Goal: Use online tool/utility: Utilize a website feature to perform a specific function

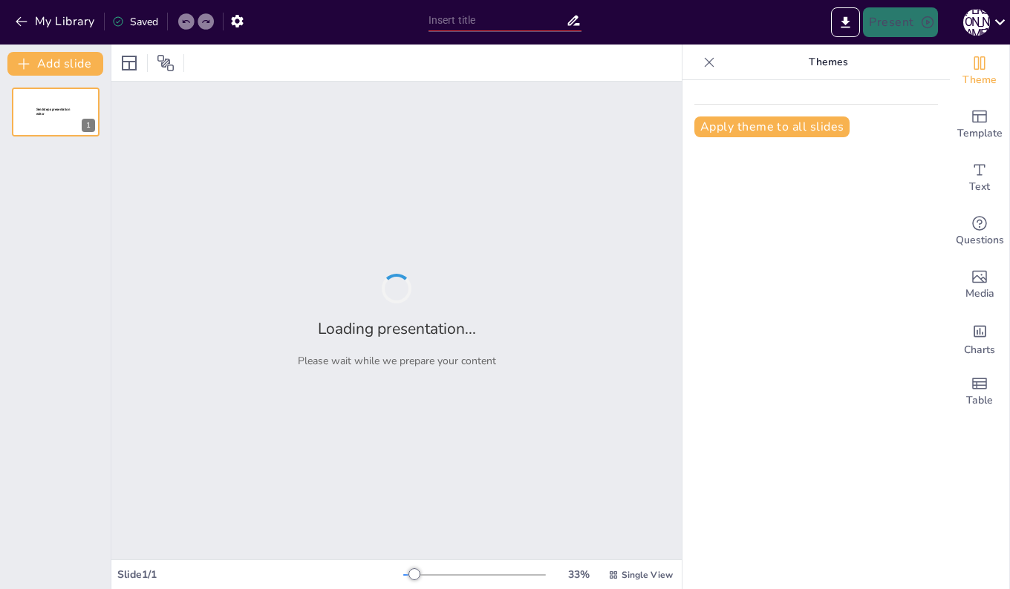
type input "経営環境の変化と企業戦略の適応"
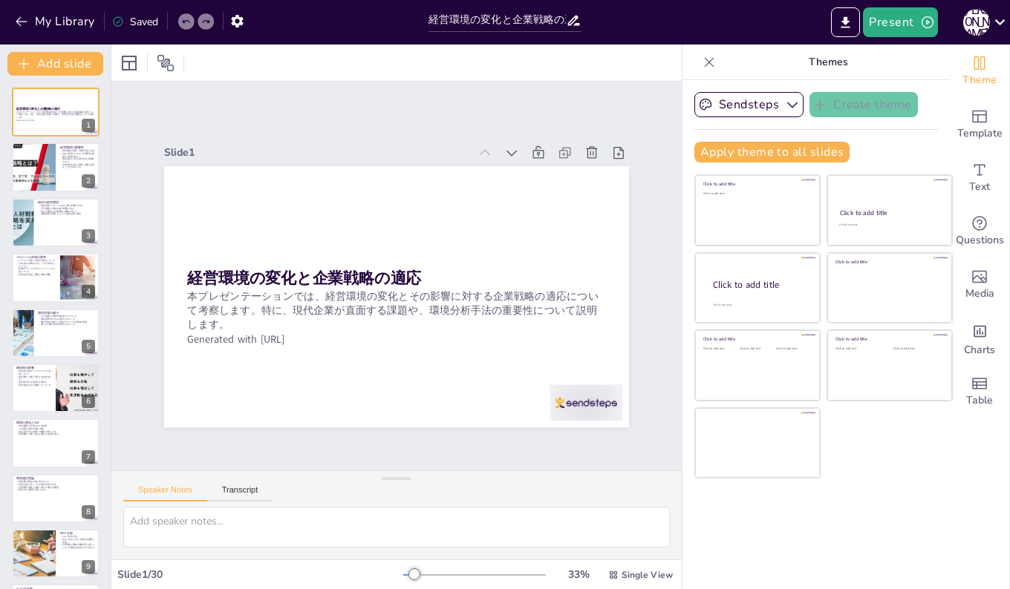
checkbox input "true"
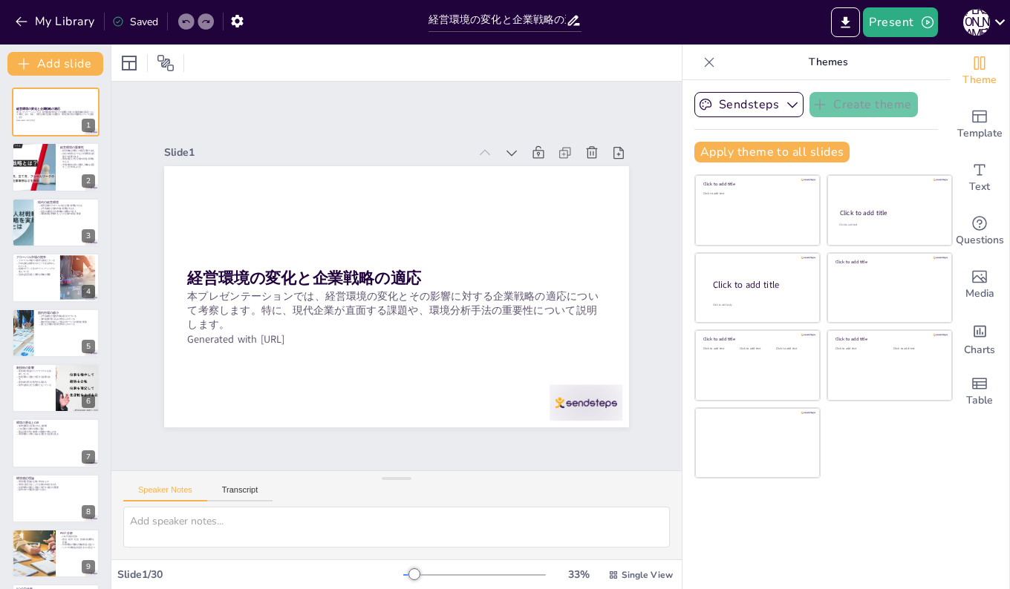
checkbox input "true"
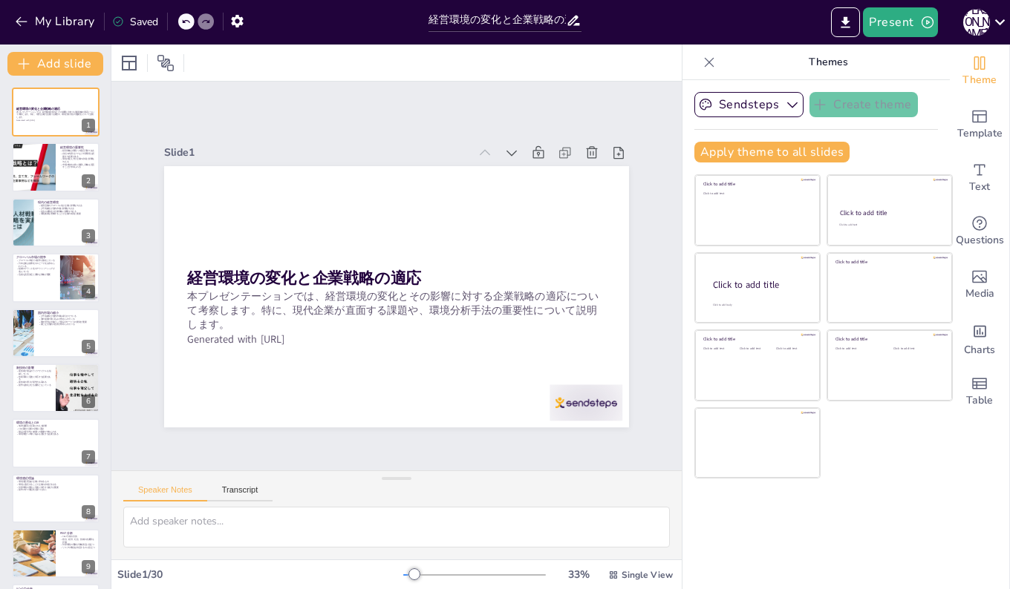
checkbox input "true"
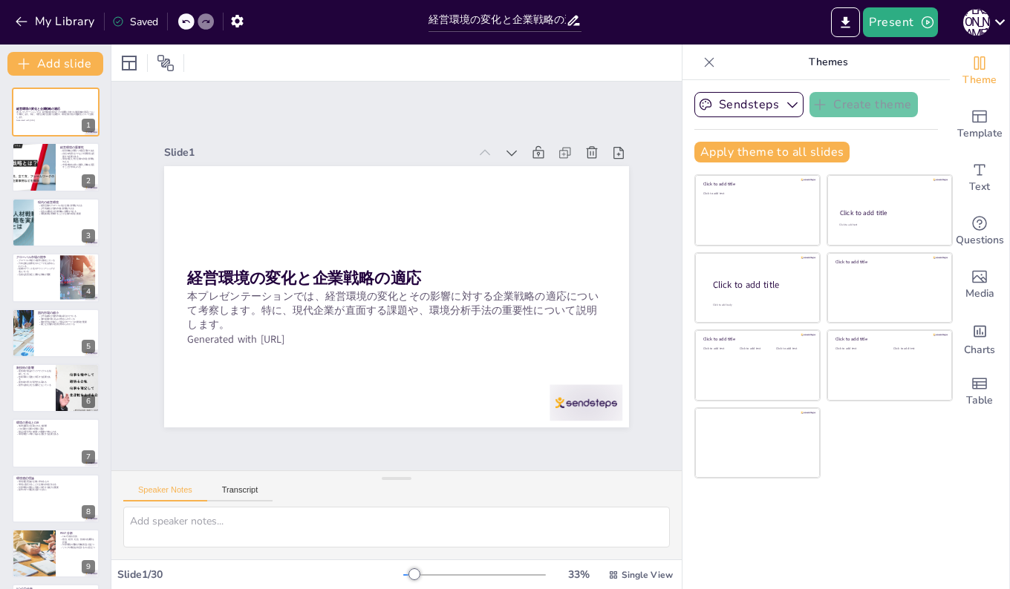
checkbox input "true"
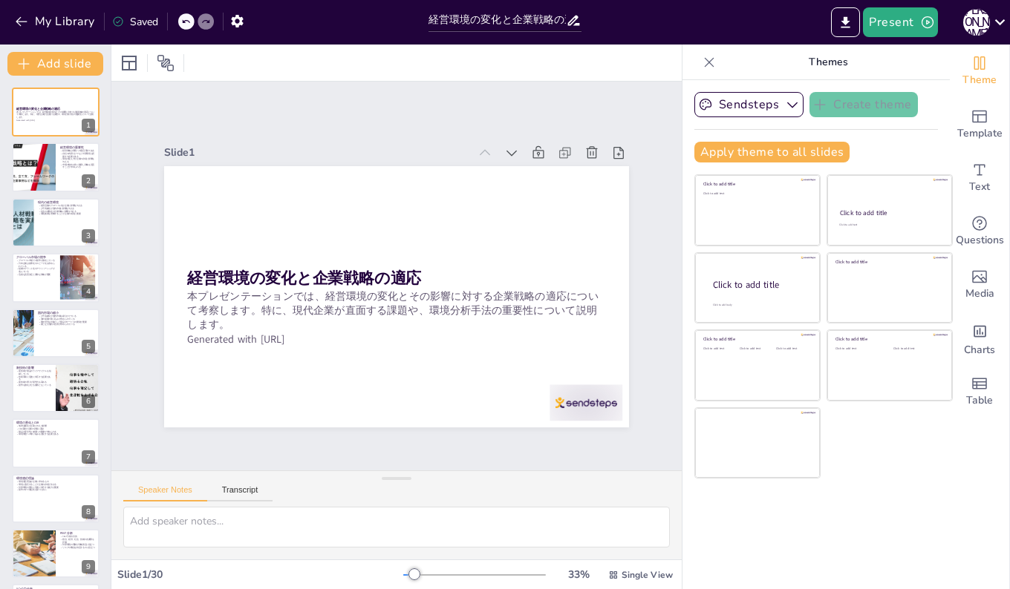
checkbox input "true"
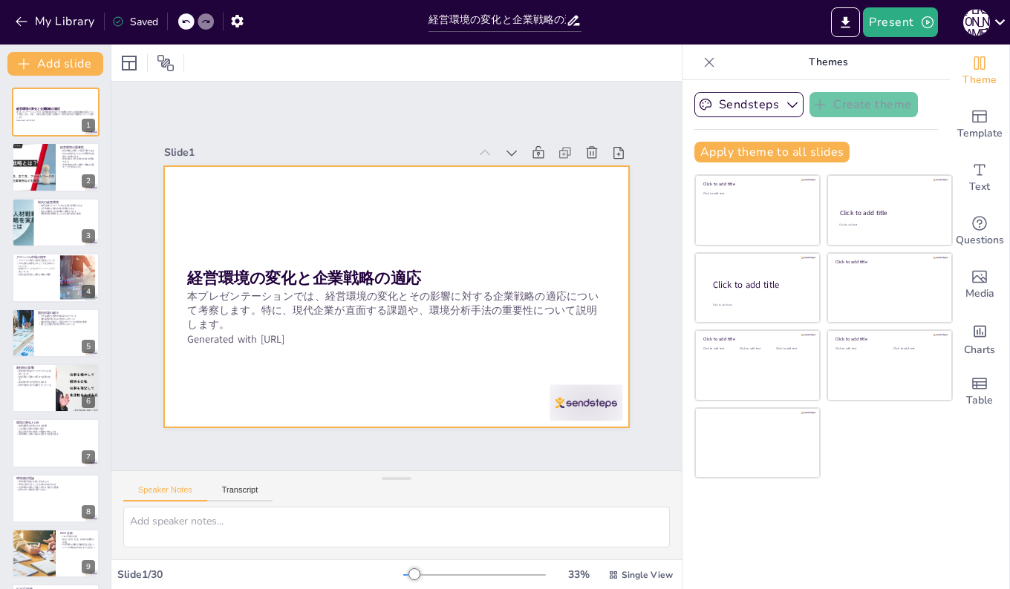
checkbox input "true"
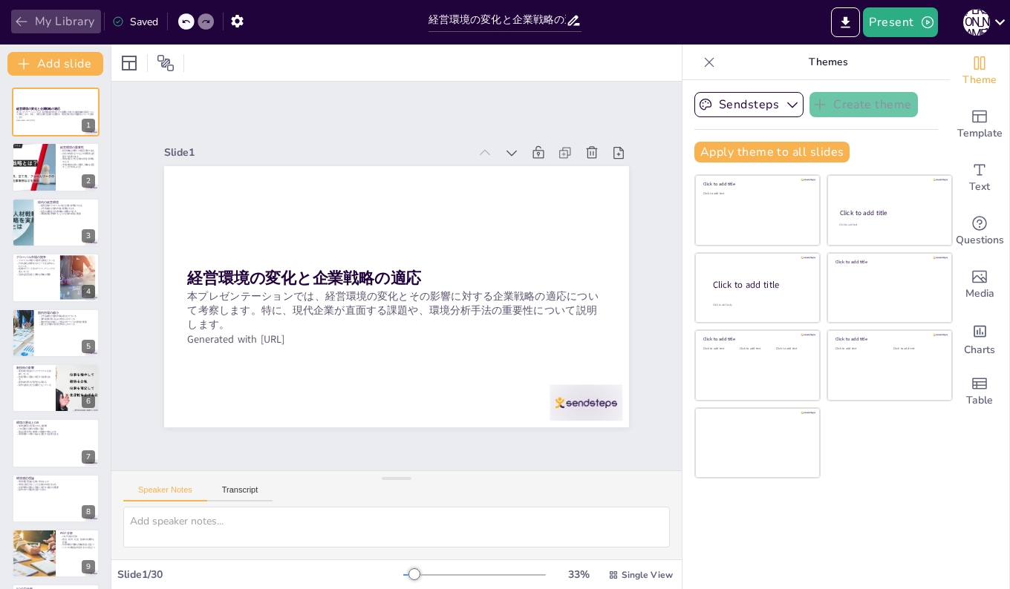
click at [39, 20] on button "My Library" at bounding box center [56, 22] width 90 height 24
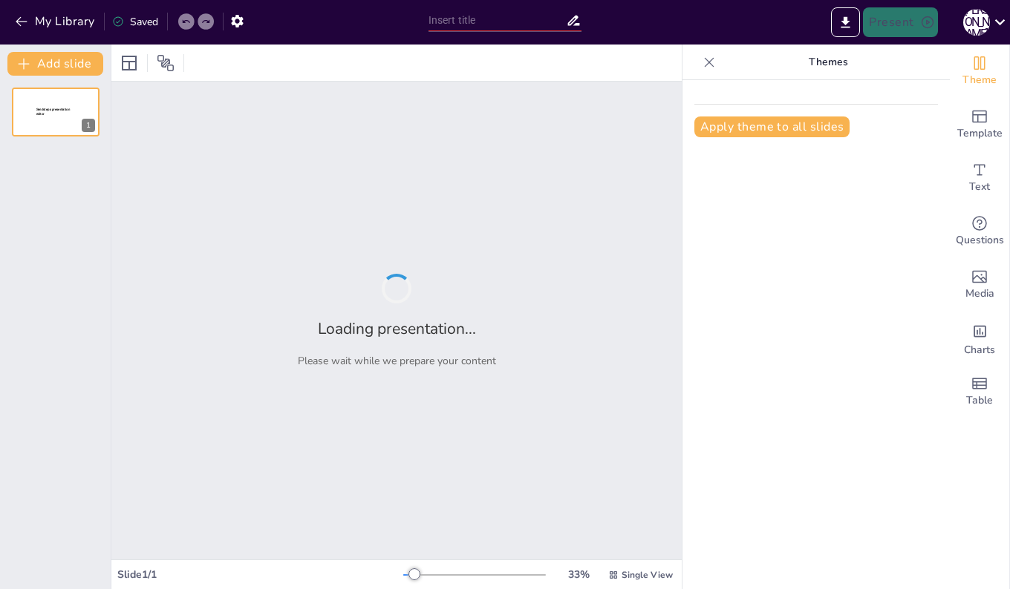
type input "経営管理の重要性とマネジャーの役割"
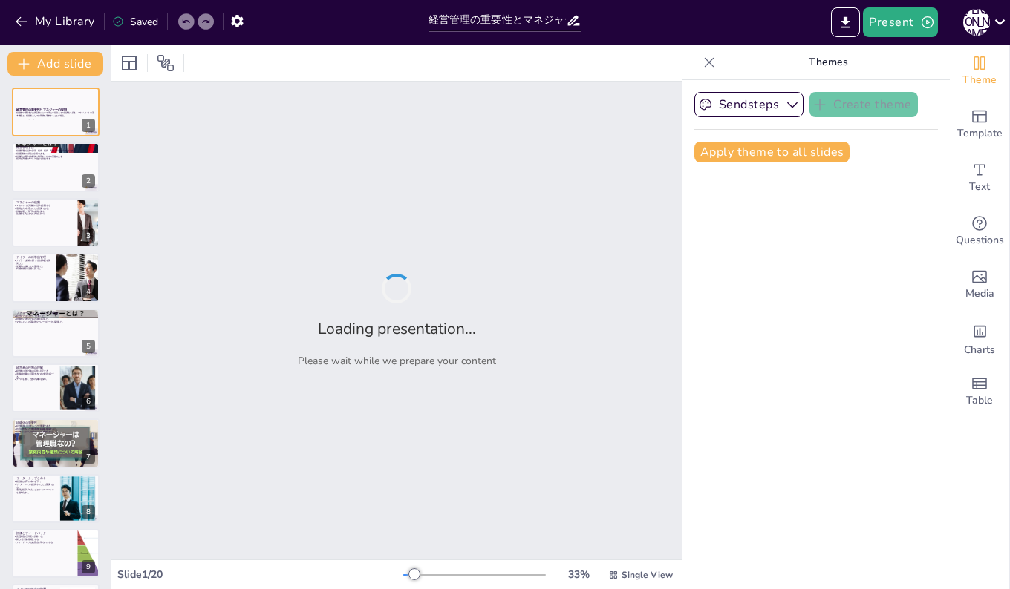
checkbox input "true"
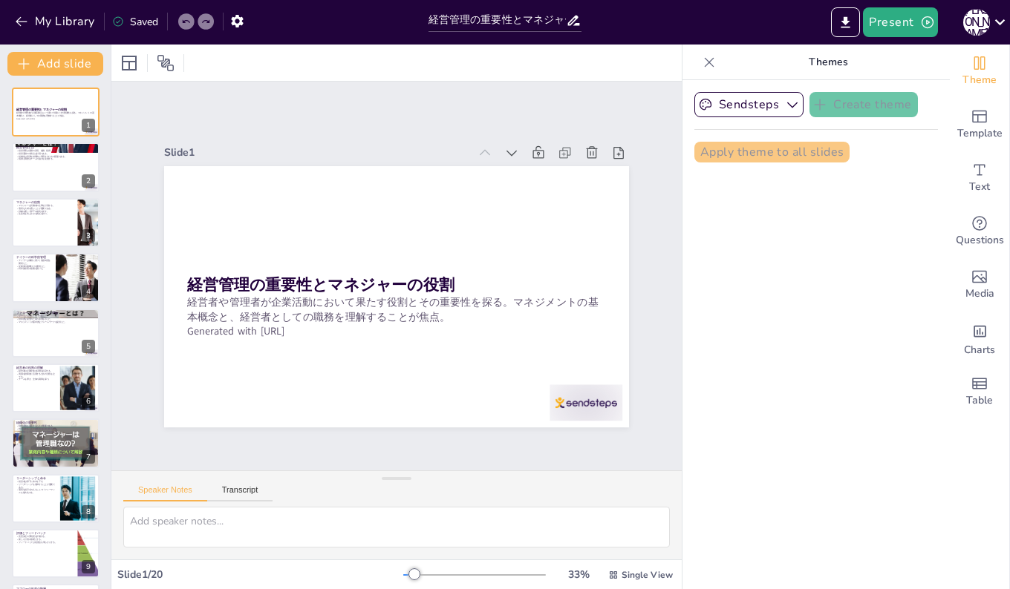
checkbox input "true"
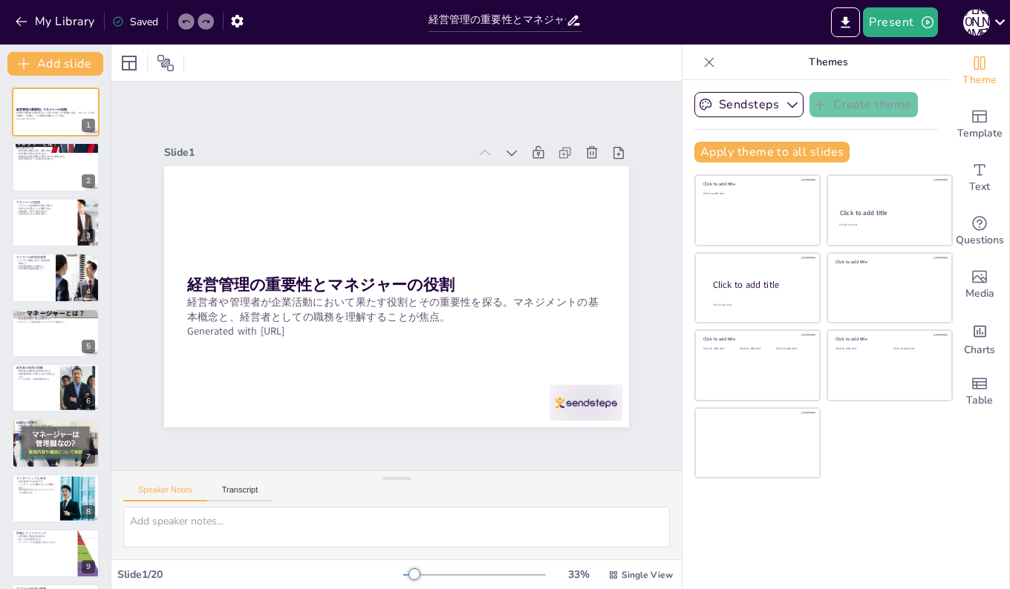
checkbox input "true"
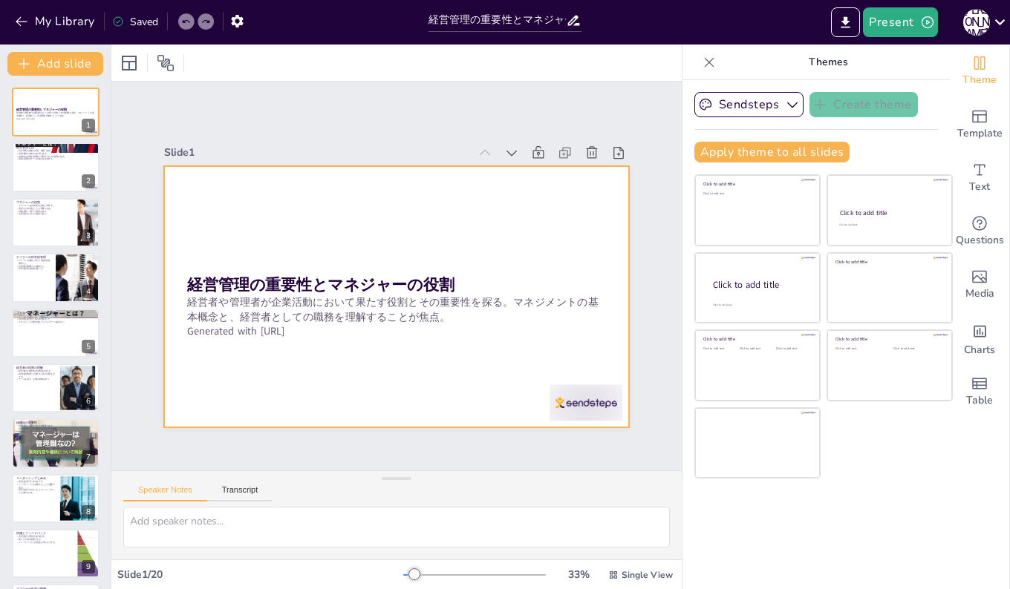
checkbox input "true"
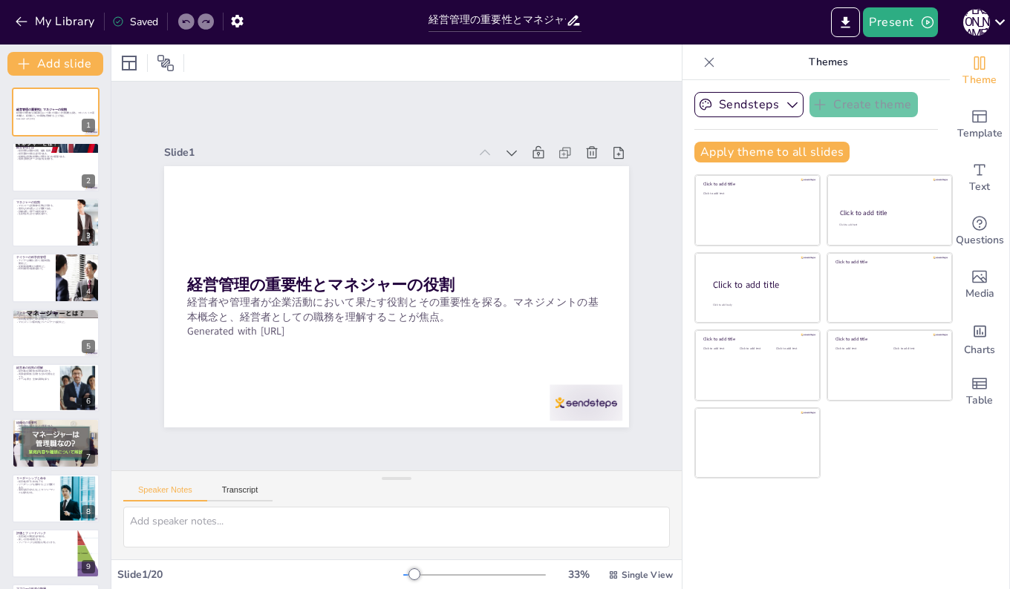
checkbox input "true"
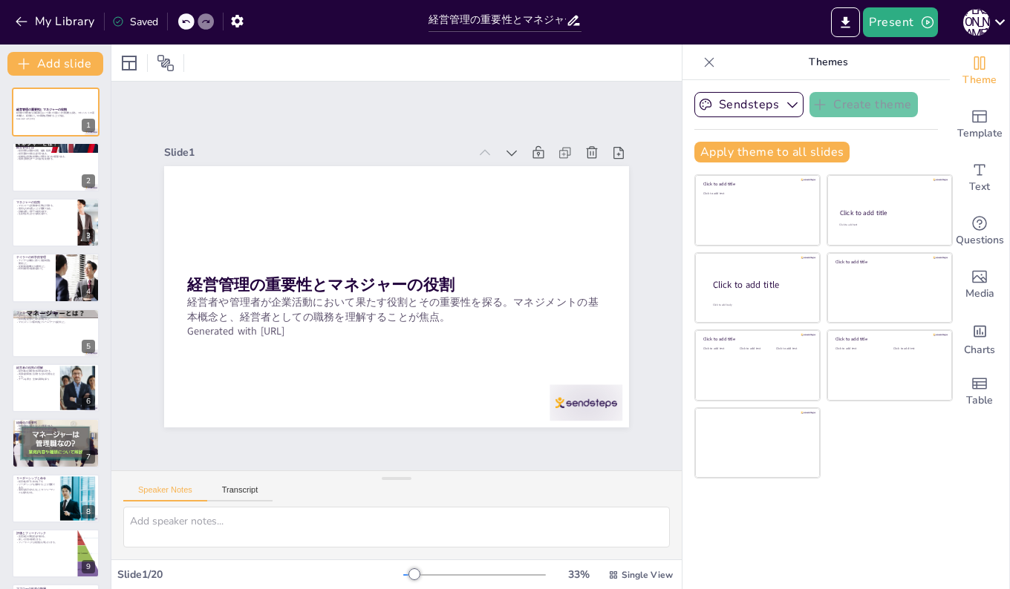
checkbox input "true"
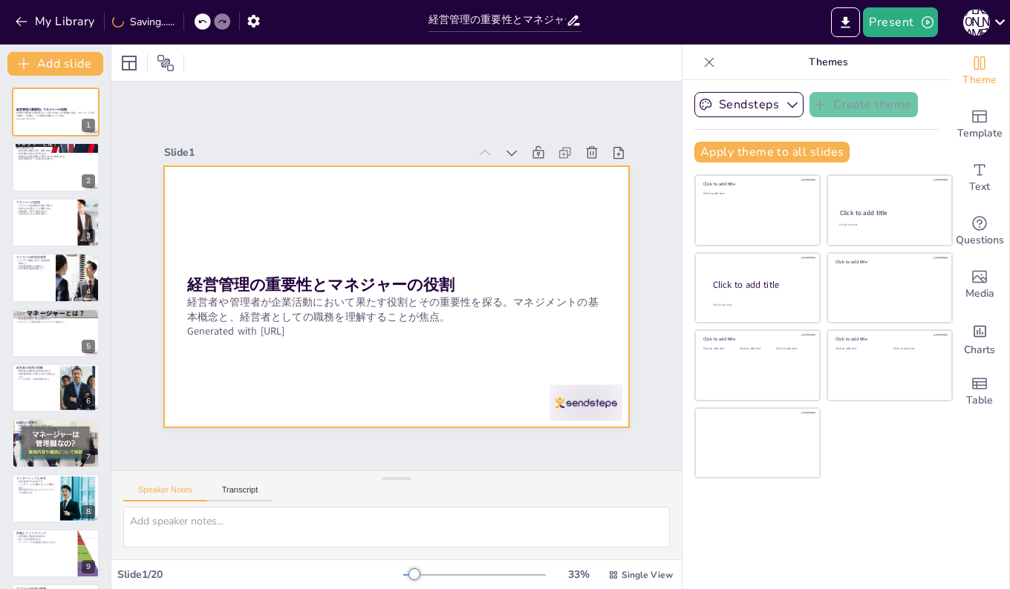
checkbox input "true"
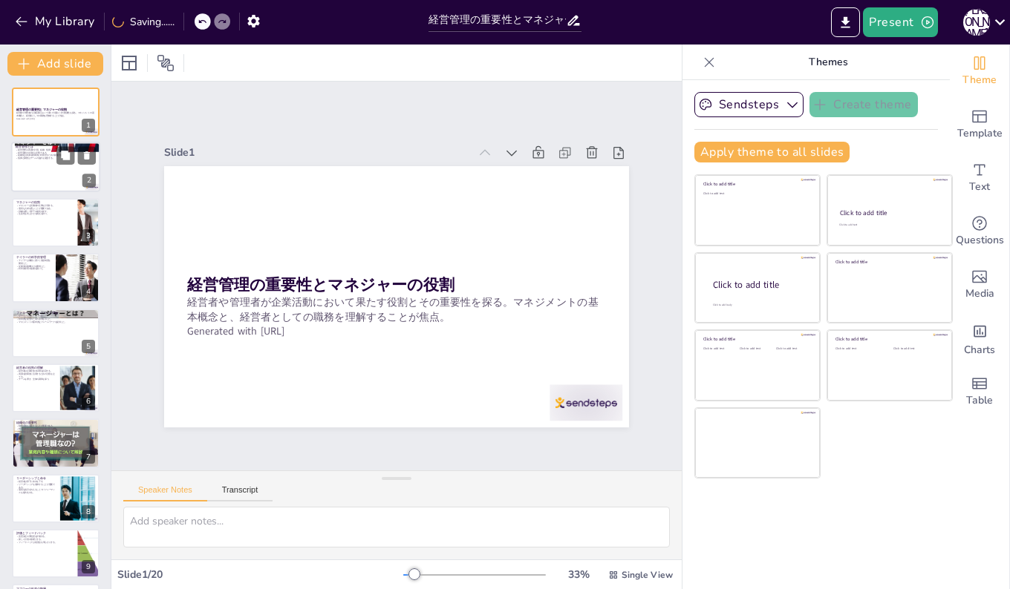
checkbox input "true"
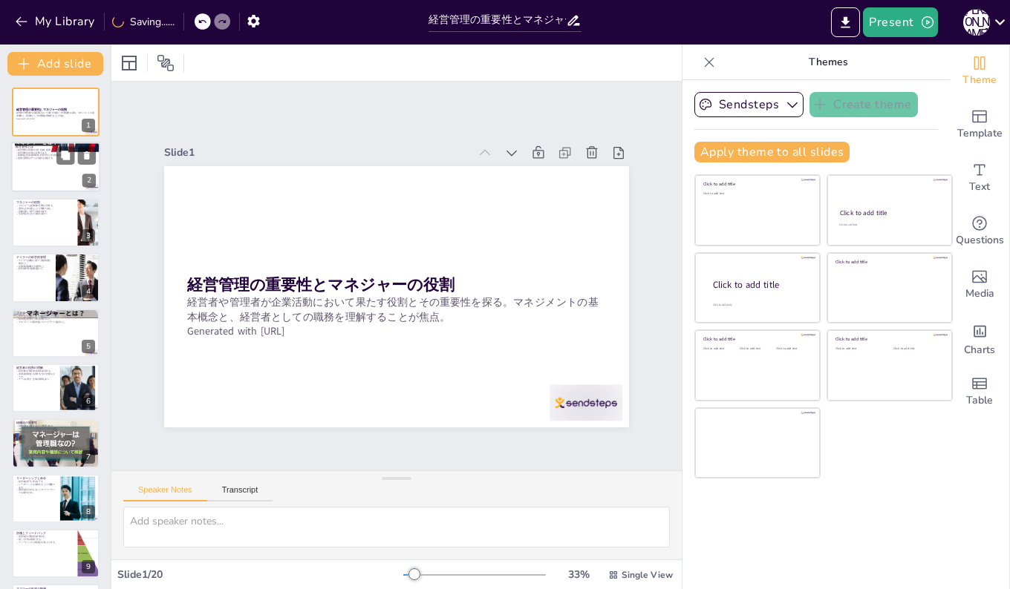
click at [35, 171] on div at bounding box center [55, 168] width 89 height 50
type textarea "経営管理は企業が目標を達成するために必要な一連のプロセスであり、計画から評価までの各段階が重要です。これにより、企業は効果的に資源を活用し、持続可能な成長を実…"
checkbox input "true"
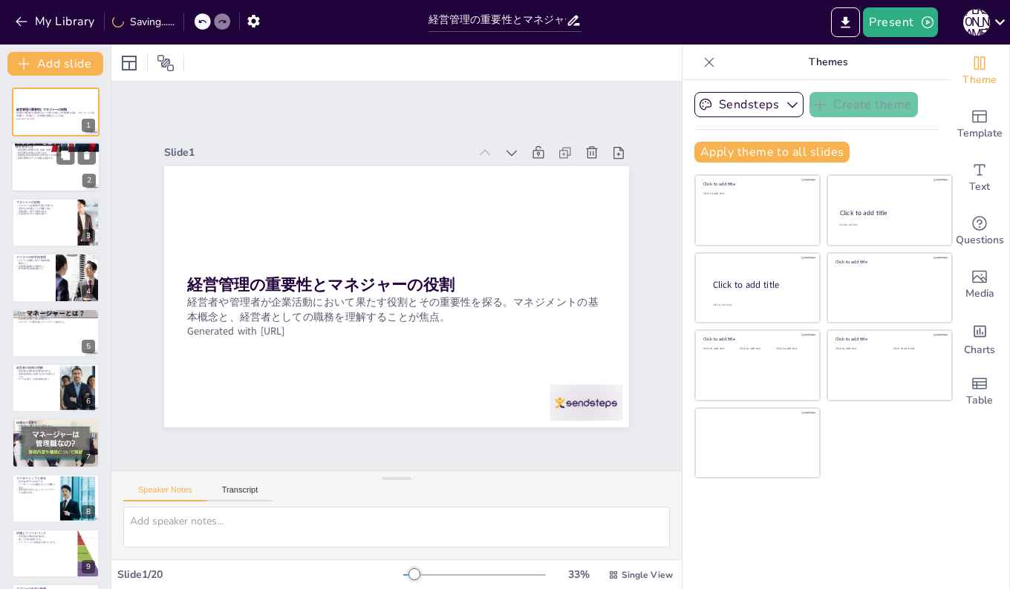
checkbox input "true"
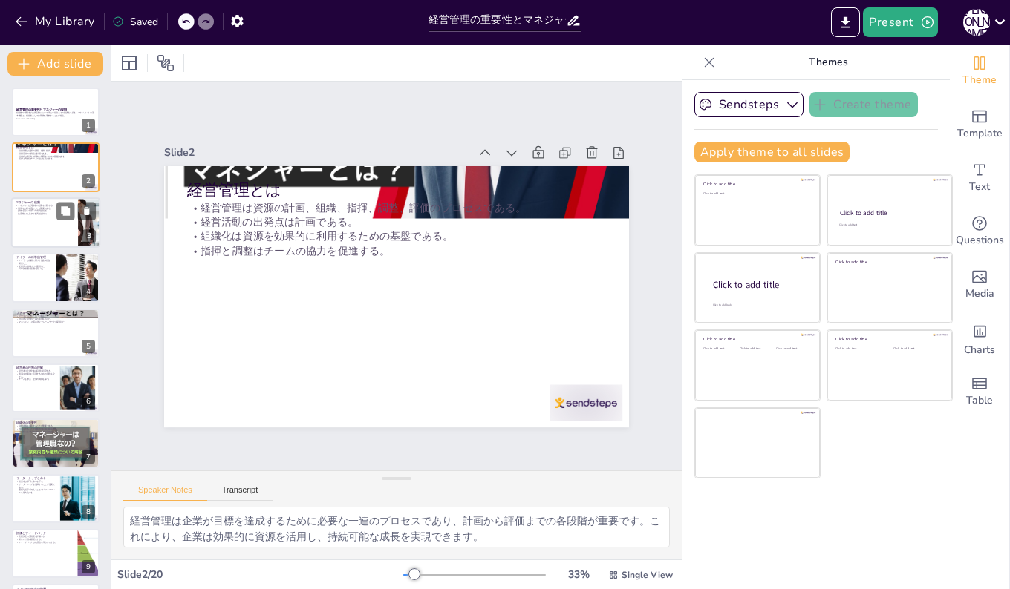
checkbox input "true"
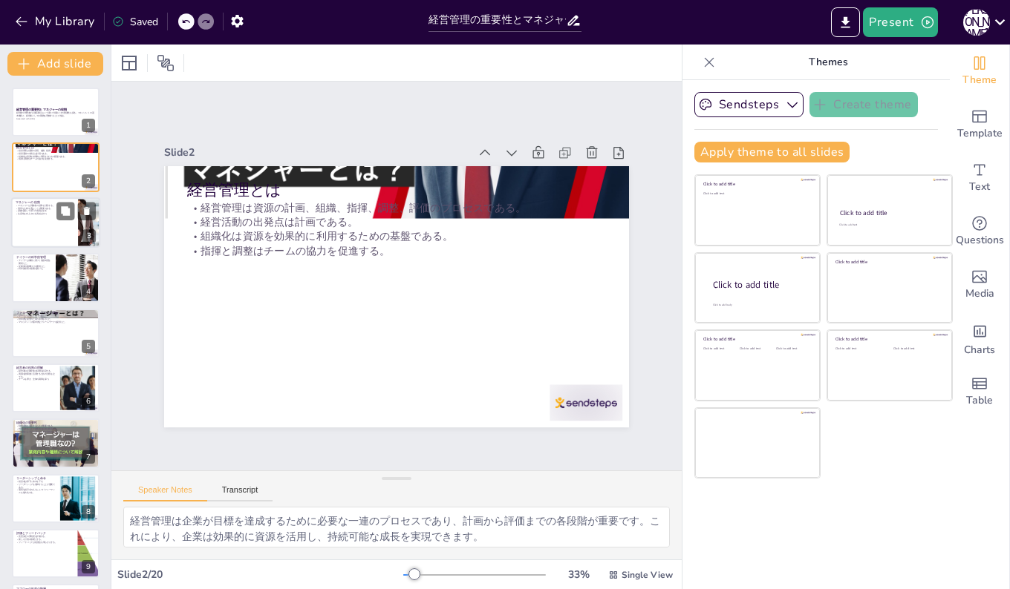
checkbox input "true"
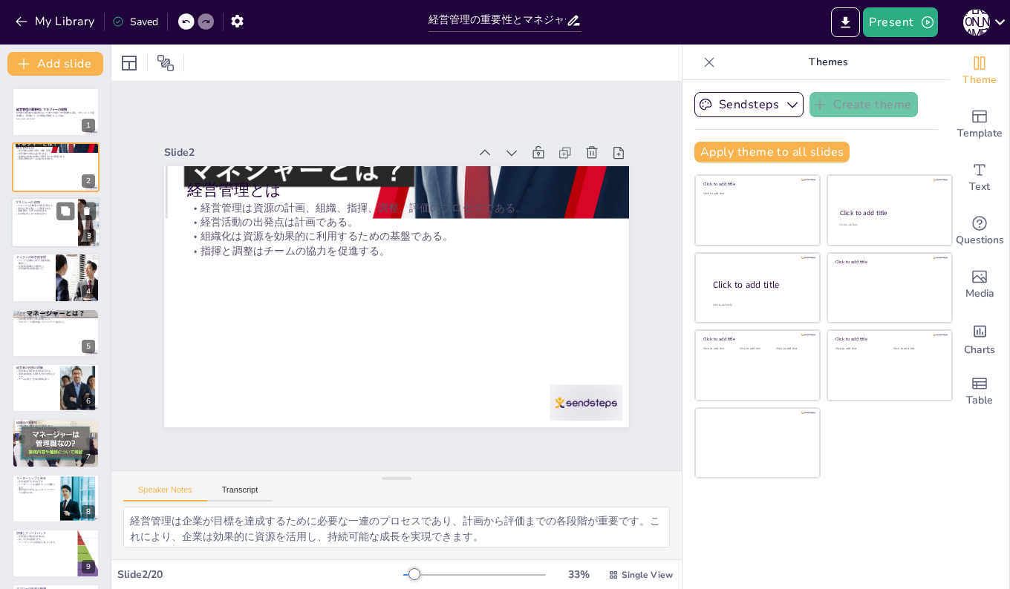
checkbox input "true"
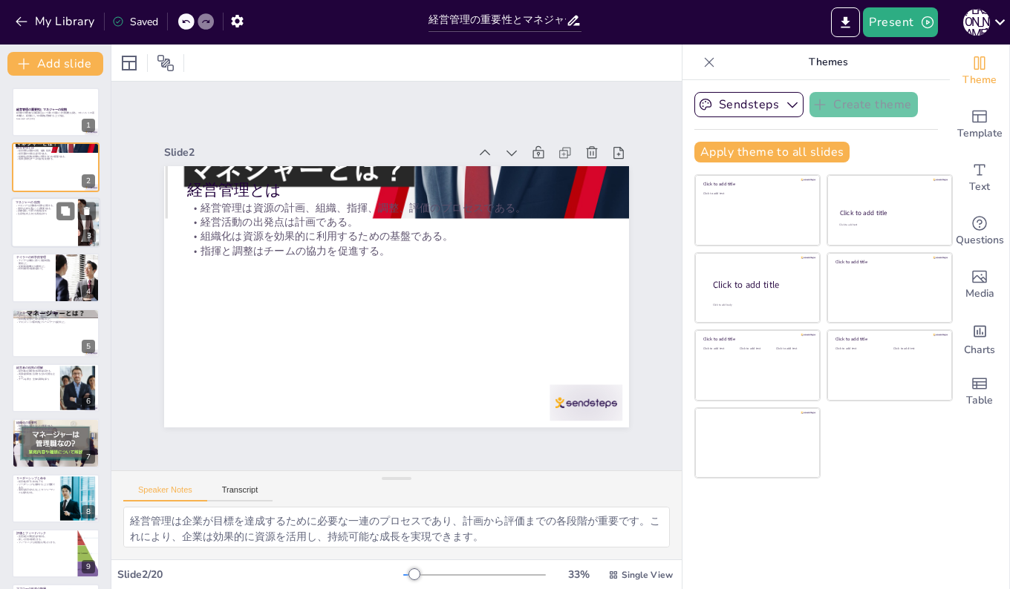
checkbox input "true"
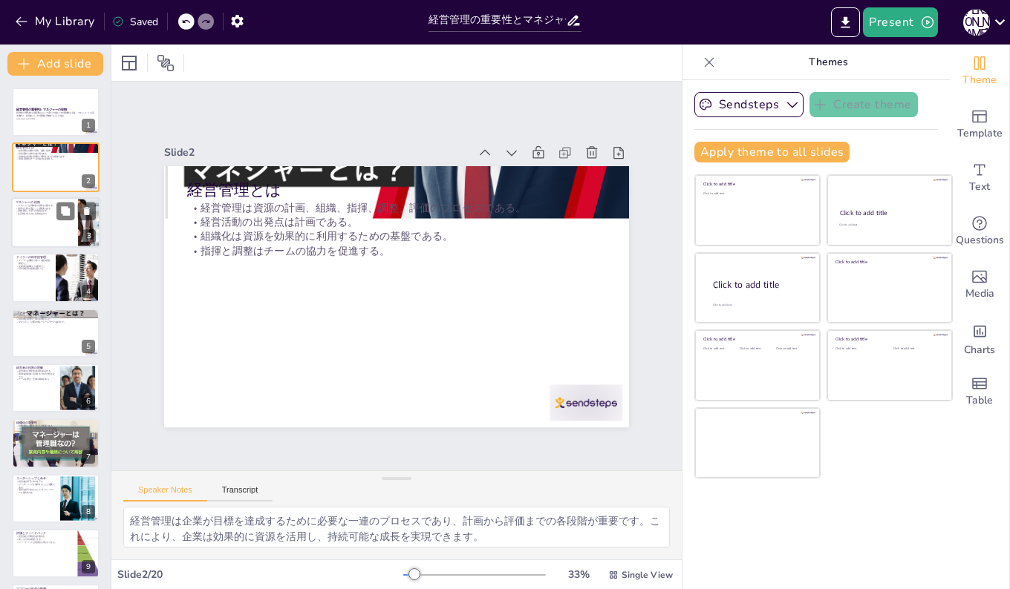
checkbox input "true"
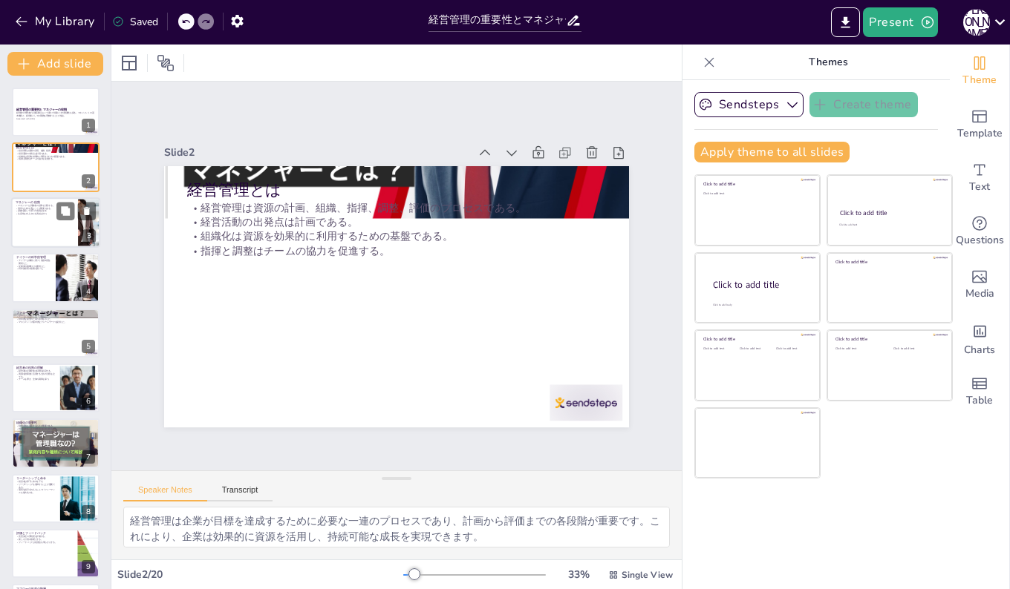
checkbox input "true"
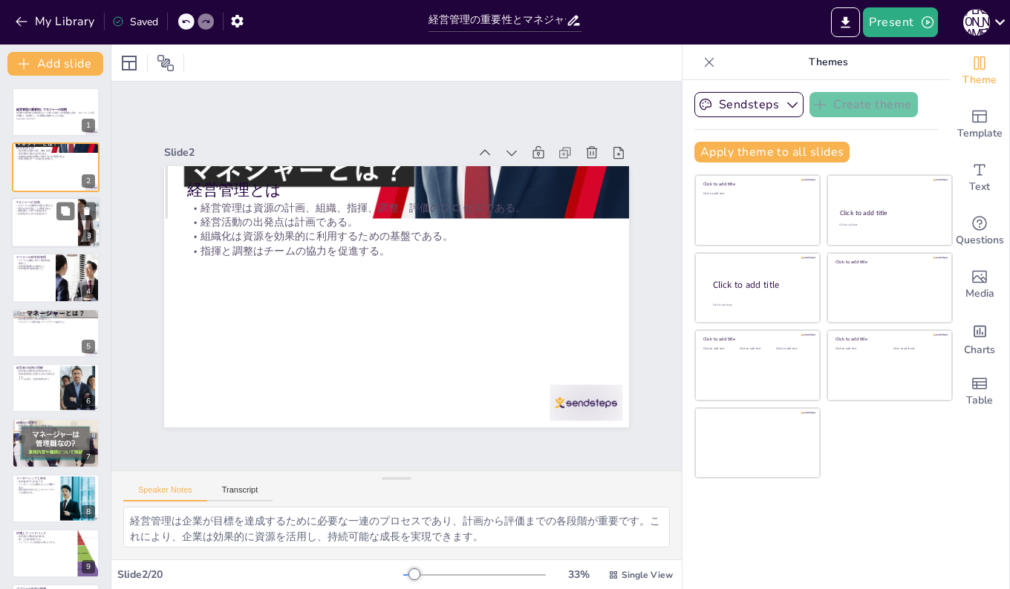
checkbox input "true"
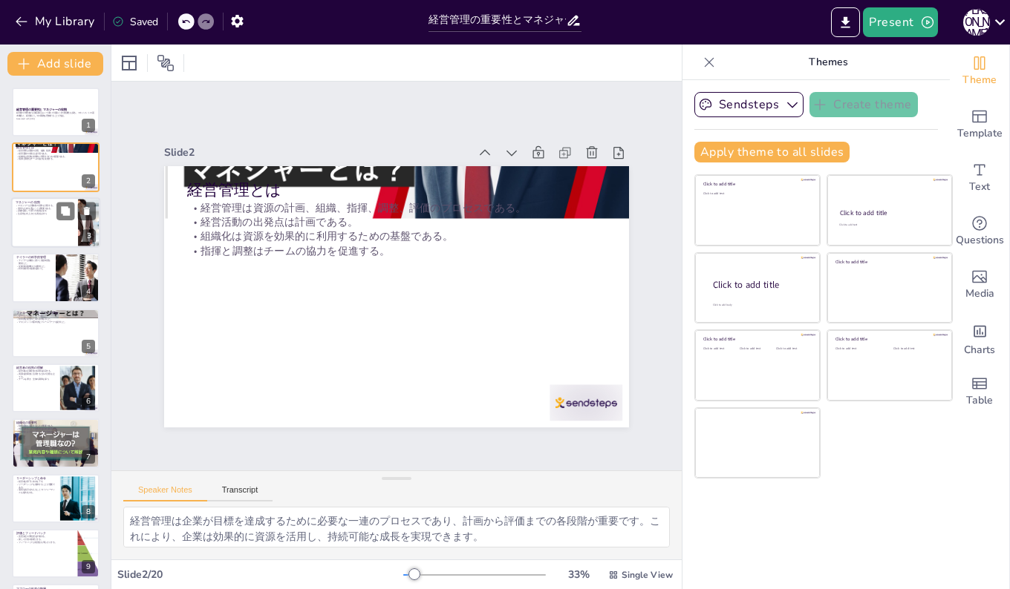
click at [23, 225] on div at bounding box center [55, 222] width 89 height 50
type textarea "マネジャーは、労働者が効率的に仕事を行えるように計画を立てる必要があります。計画は、目標達成のための道筋を示すものであり、成功の鍵を握っています。 [PERS…"
checkbox input "true"
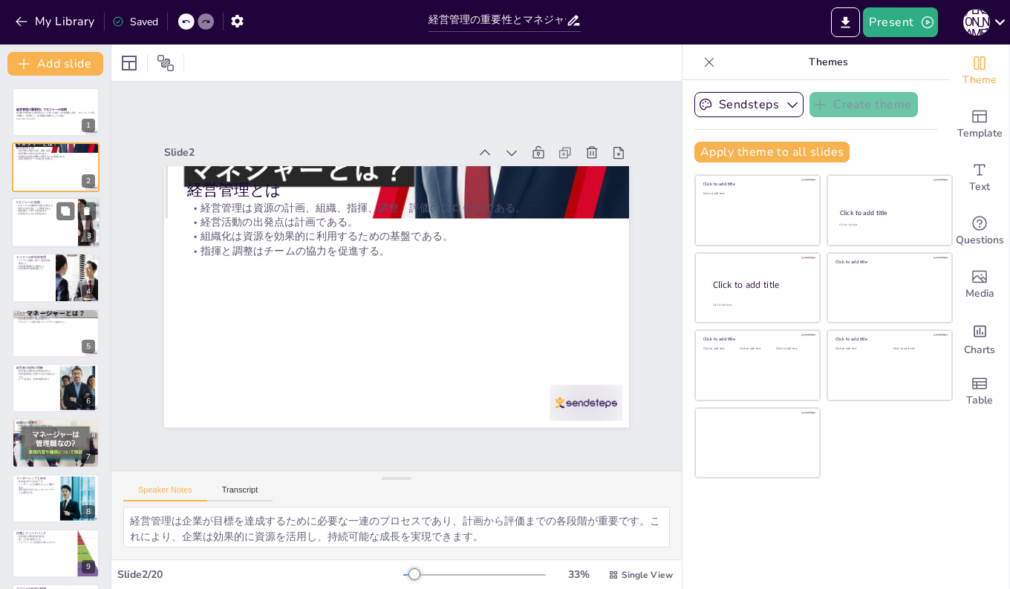
checkbox input "true"
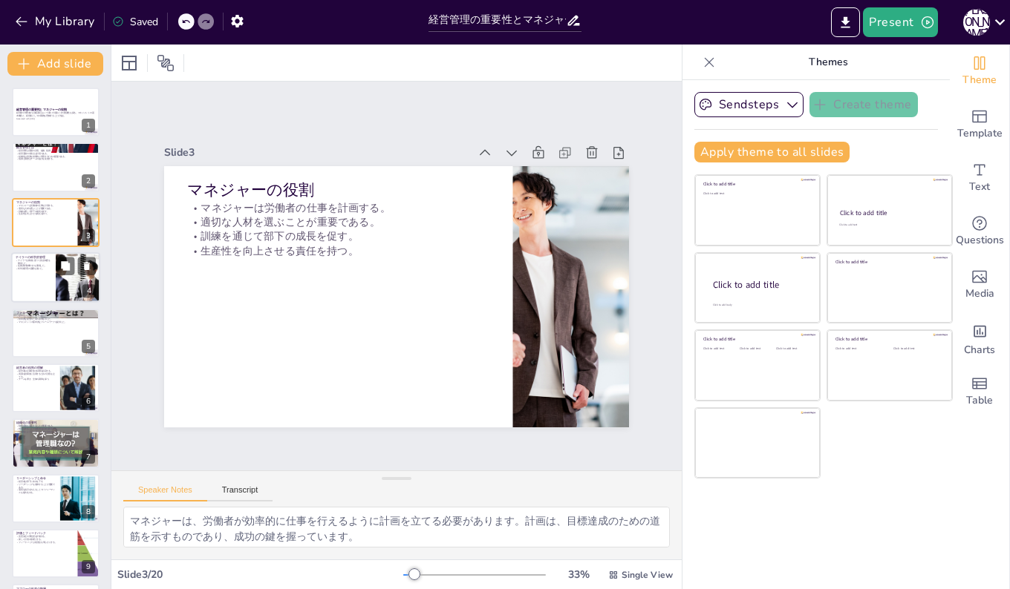
checkbox input "true"
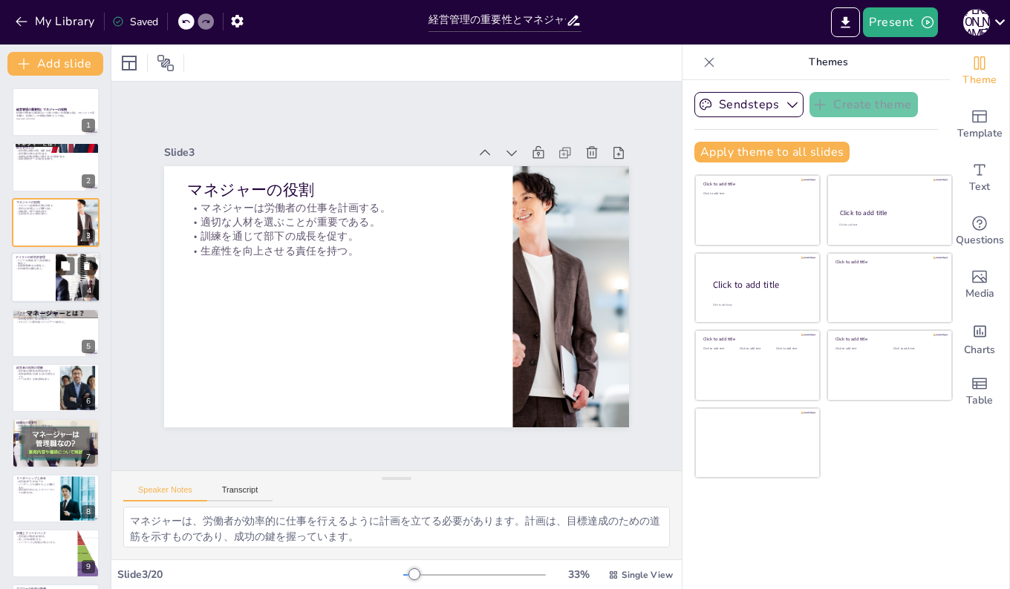
checkbox input "true"
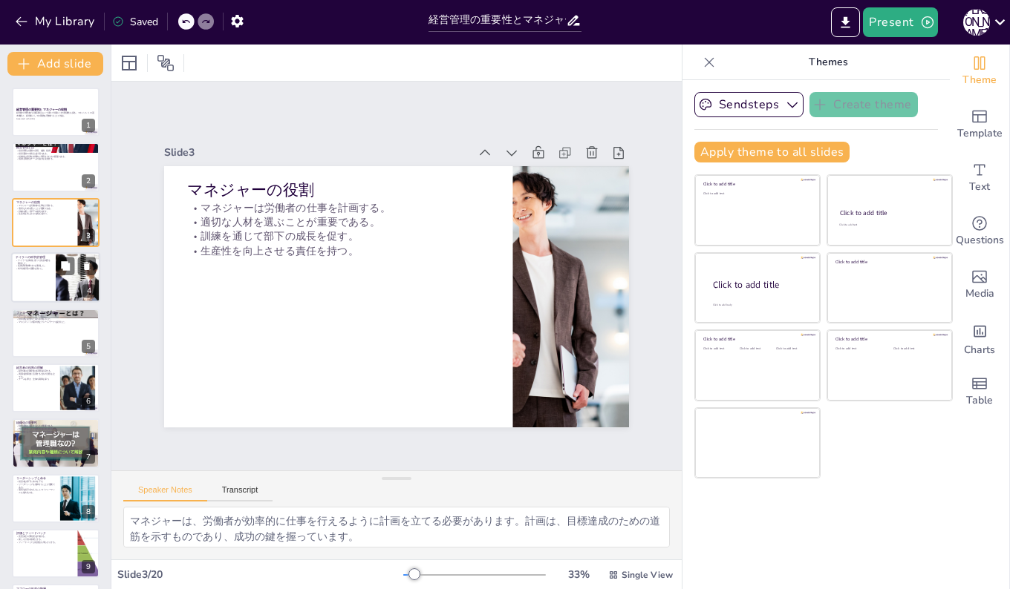
checkbox input "true"
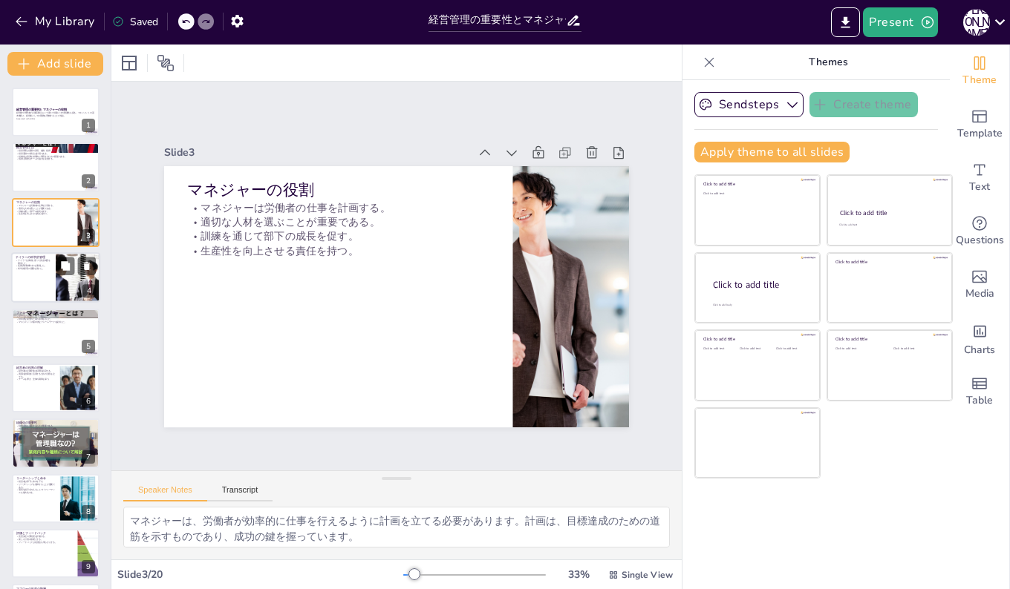
checkbox input "true"
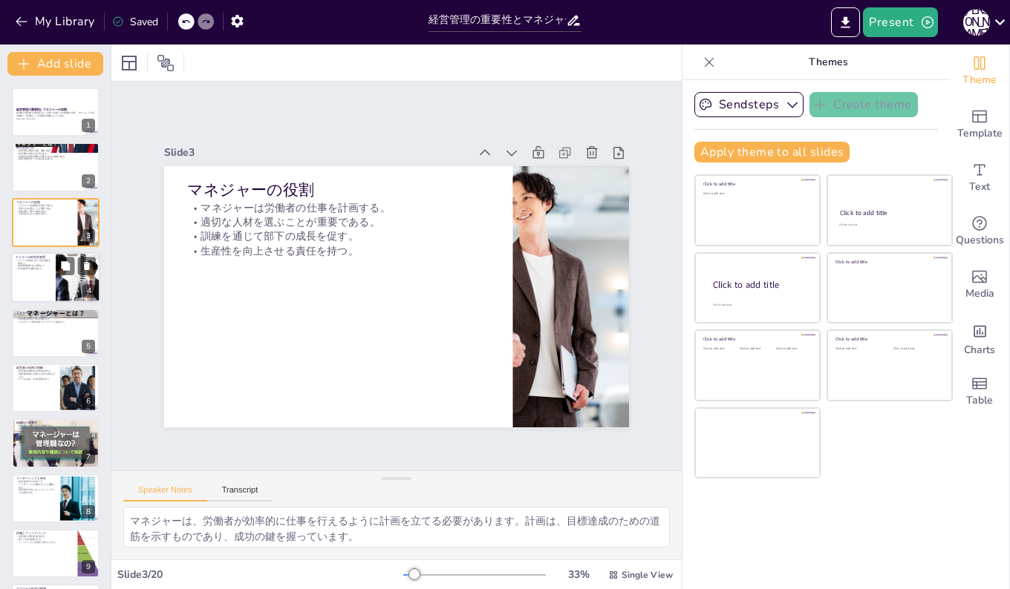
checkbox input "true"
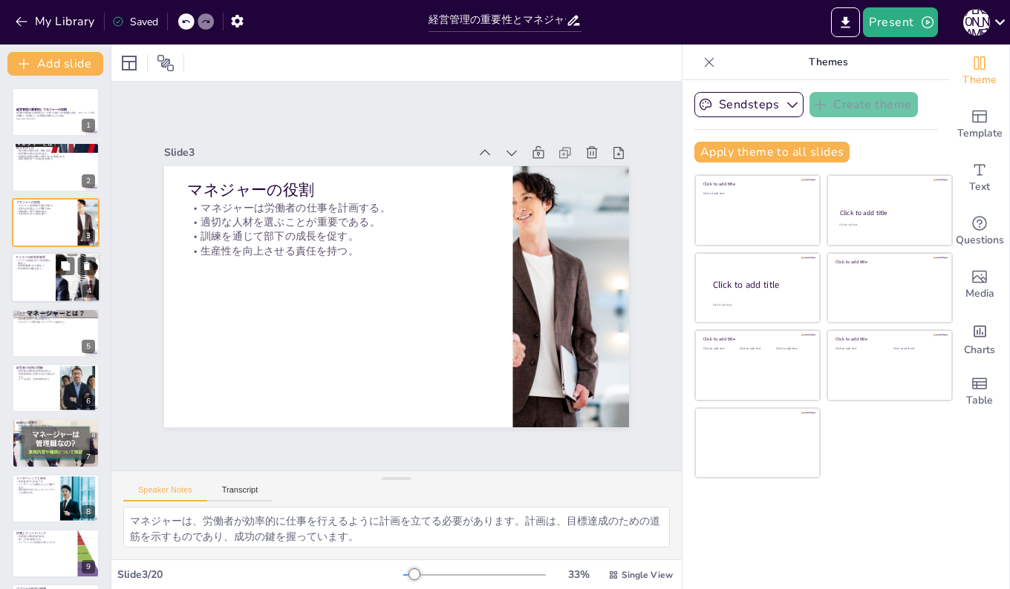
checkbox input "true"
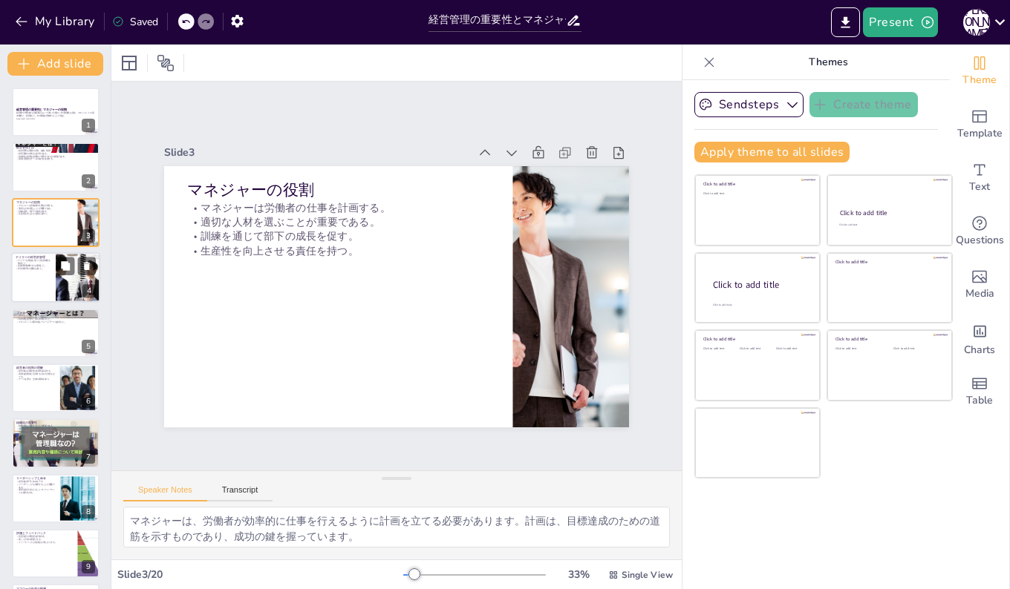
click at [29, 284] on div at bounding box center [55, 277] width 89 height 50
type textarea "テイラーは、労働者の業績に基づいて賃金を支払う制度を導入しました。これにより、従業員は自らの努力が報われることを実感し、モチベーションが向上します。 テイラー…"
checkbox input "true"
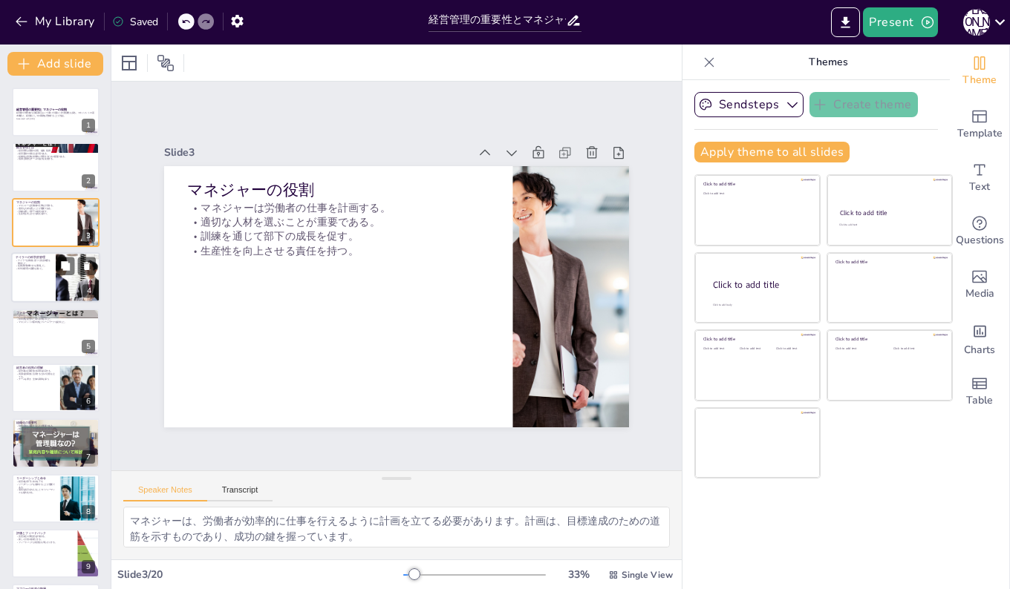
checkbox input "true"
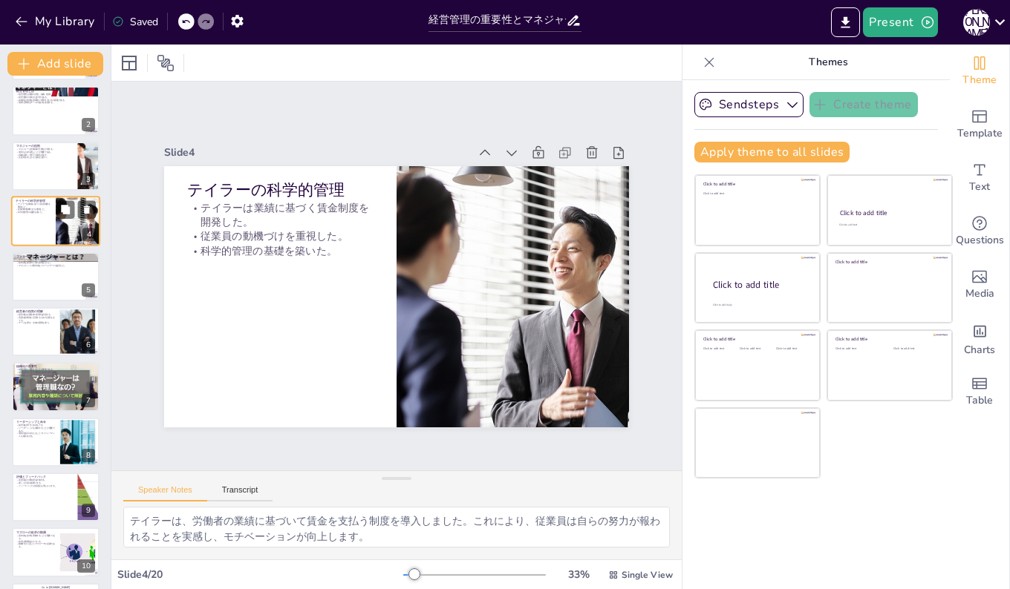
scroll to position [74, 0]
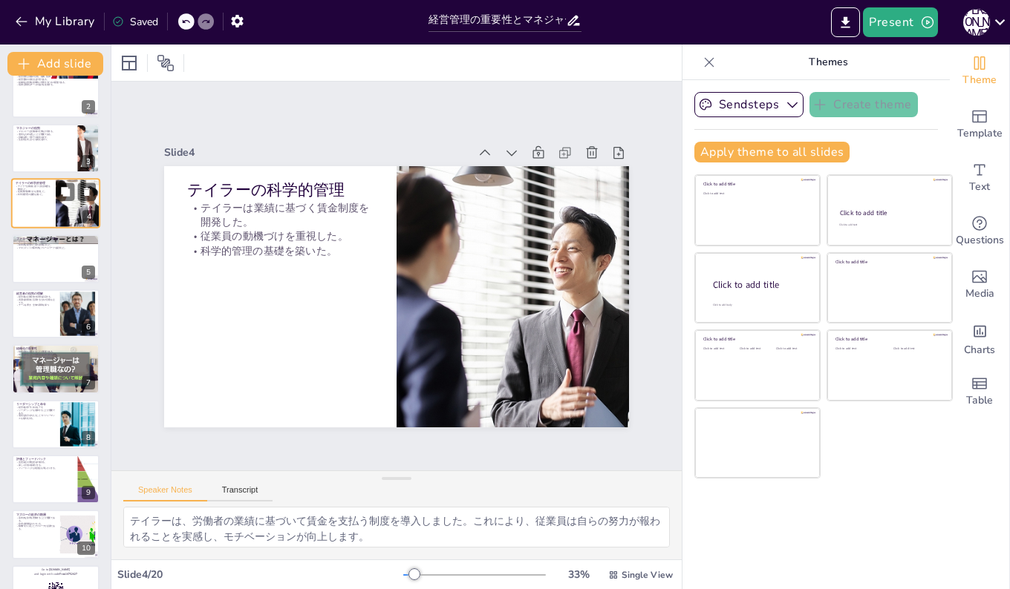
checkbox input "true"
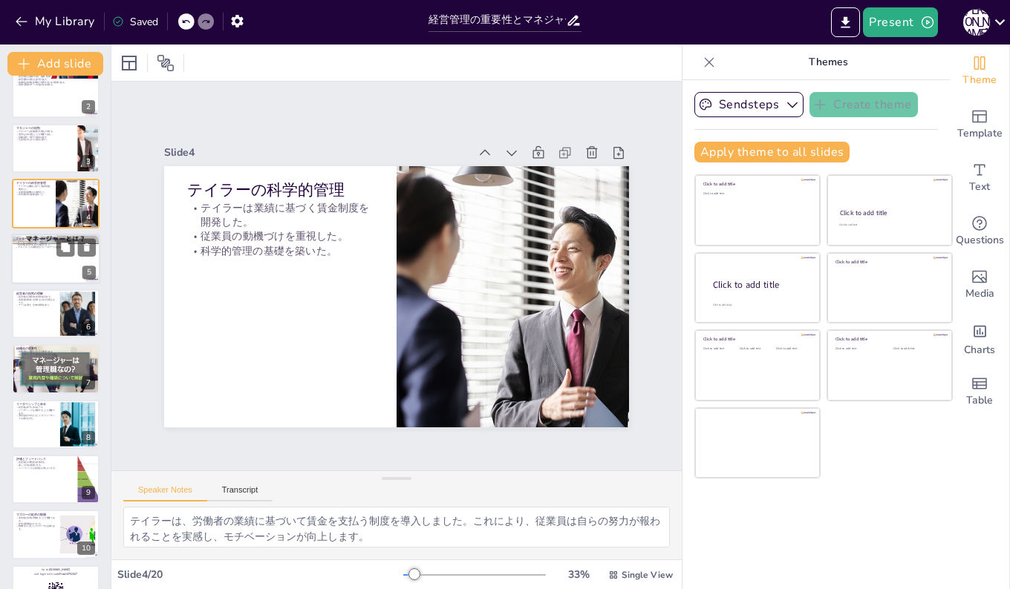
checkbox input "true"
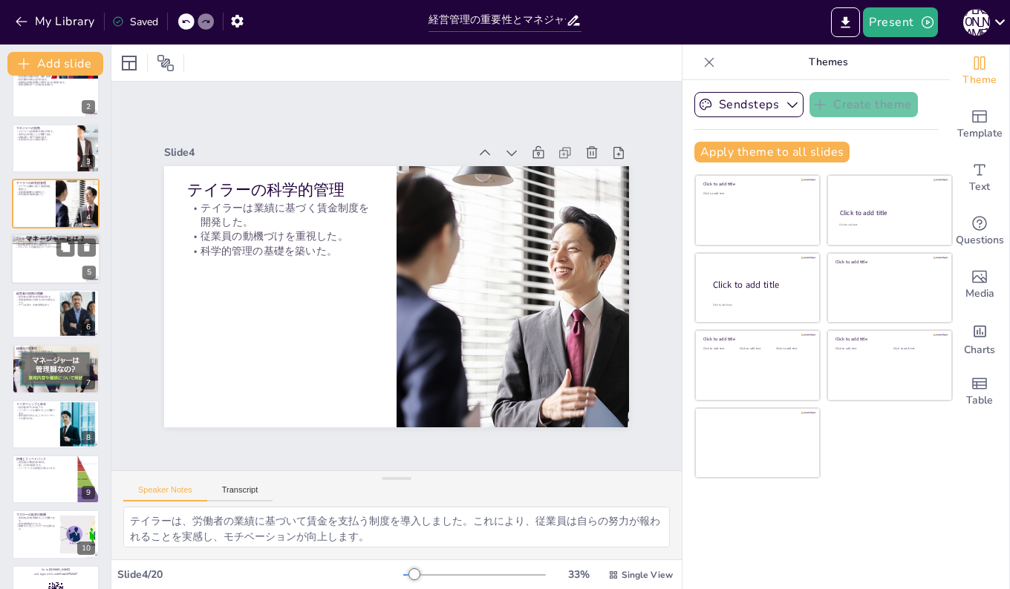
click at [29, 264] on div at bounding box center [55, 259] width 89 height 50
type textarea "ファヨールは経営を一連のプロセスとして捉え、各機能がどのように相互作用するかを分析しました。この視点は、経営者が効果的に組織を運営するための基盤となります。 …"
checkbox input "true"
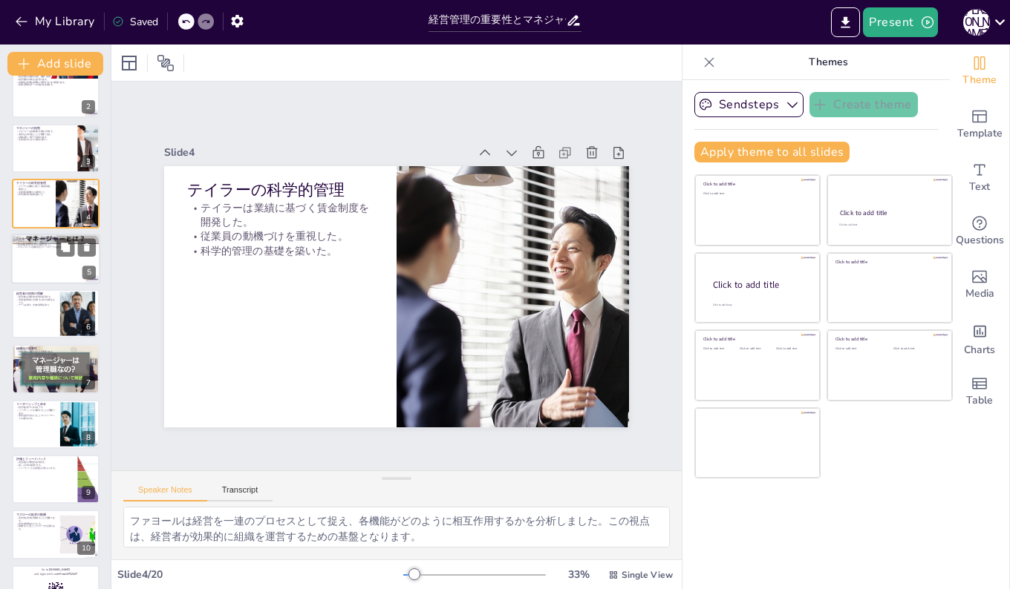
checkbox input "true"
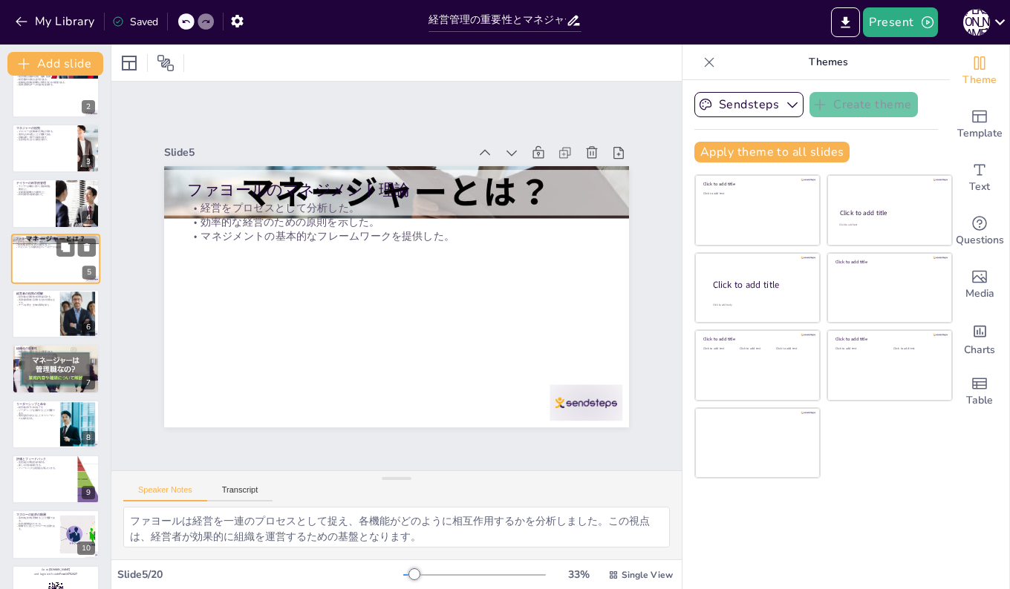
scroll to position [0, 0]
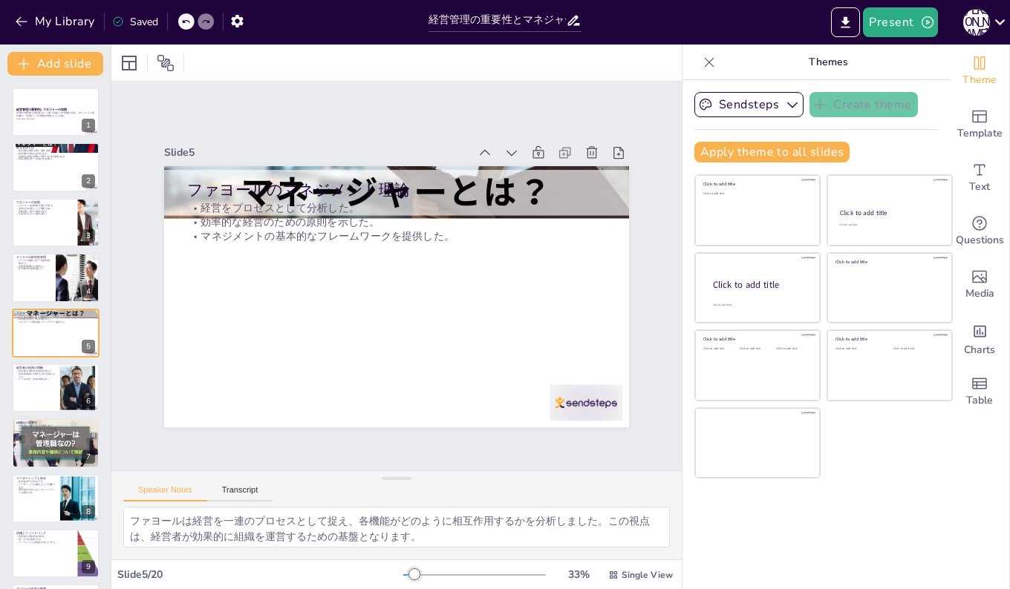
checkbox input "true"
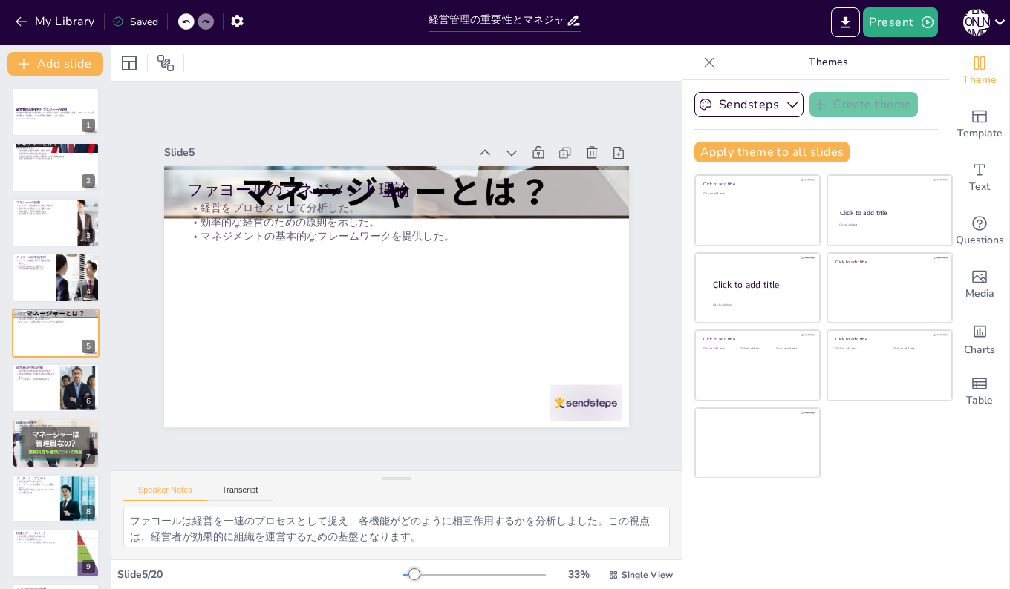
checkbox input "true"
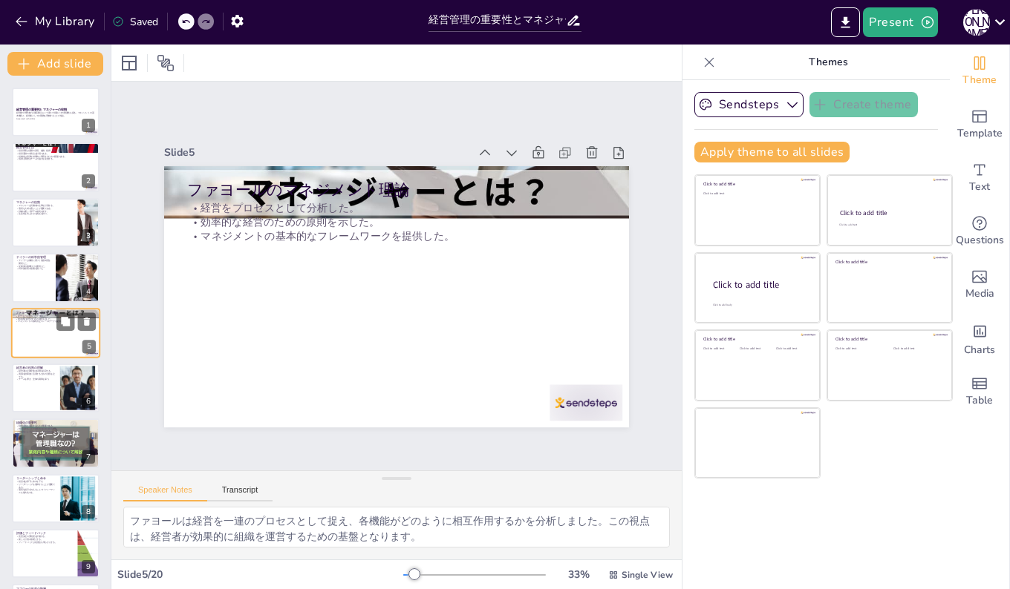
checkbox input "true"
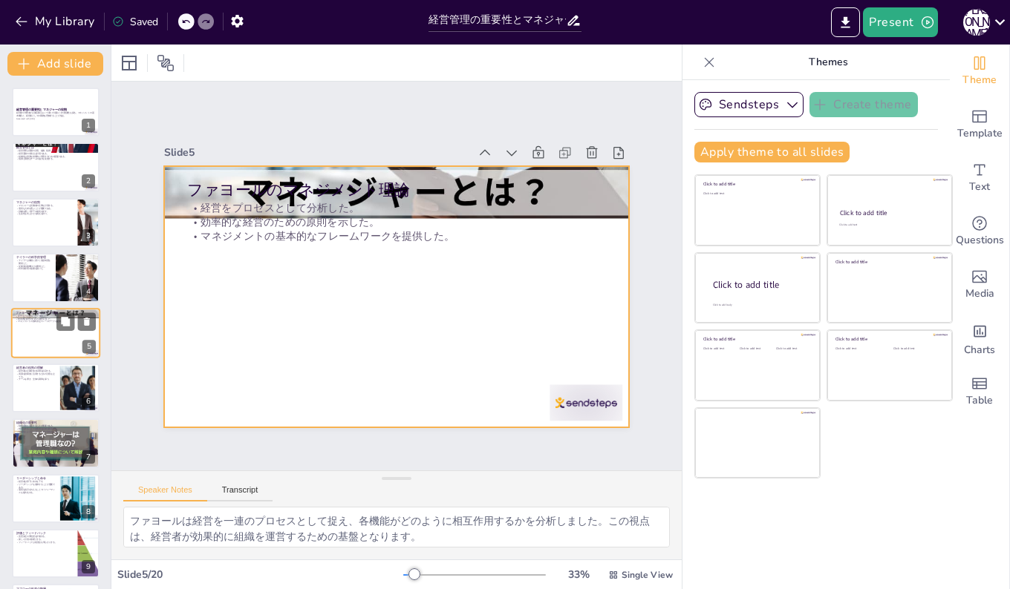
checkbox input "true"
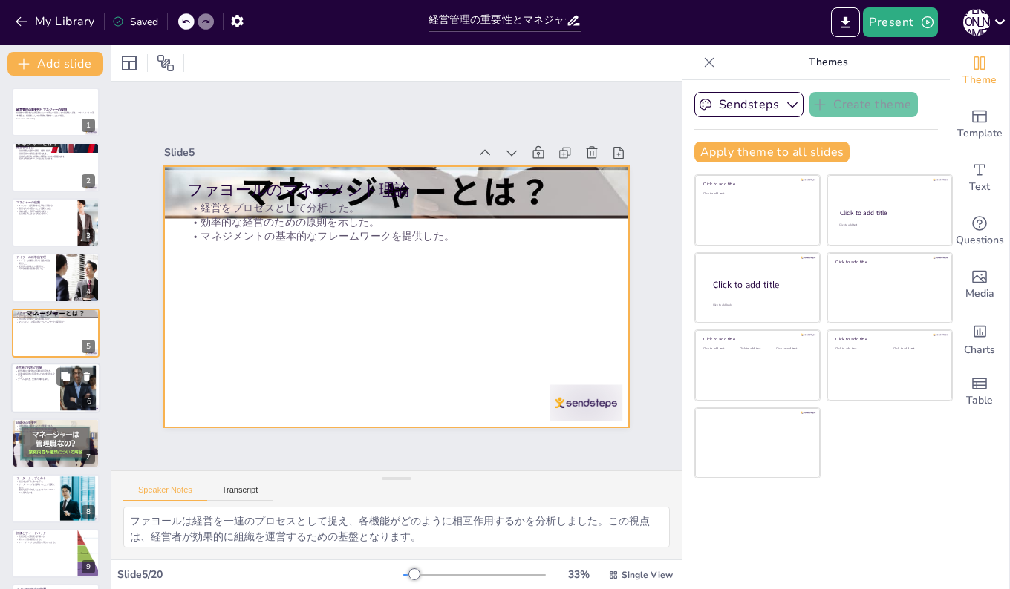
checkbox input "true"
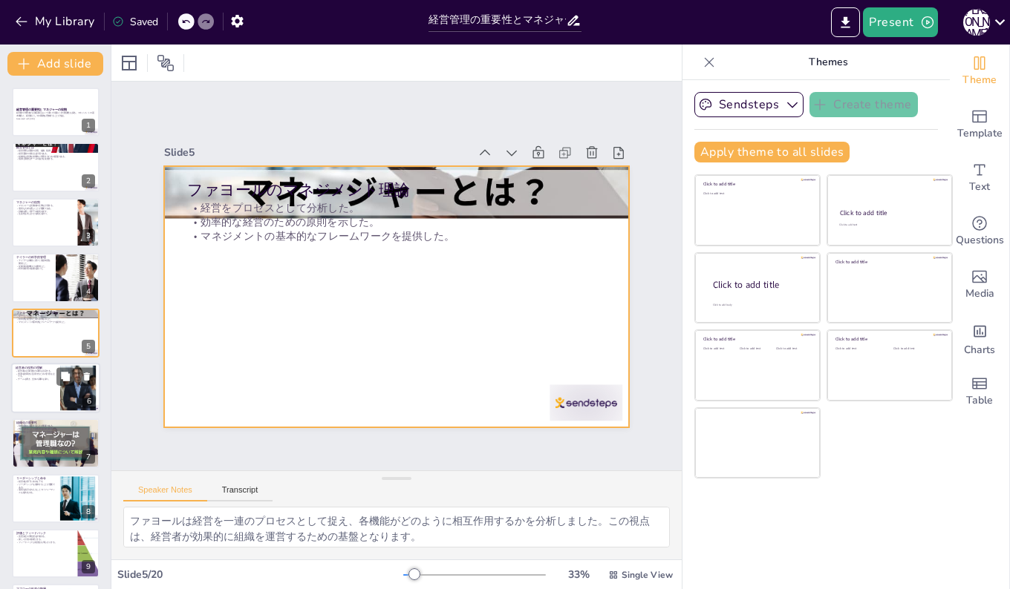
checkbox input "true"
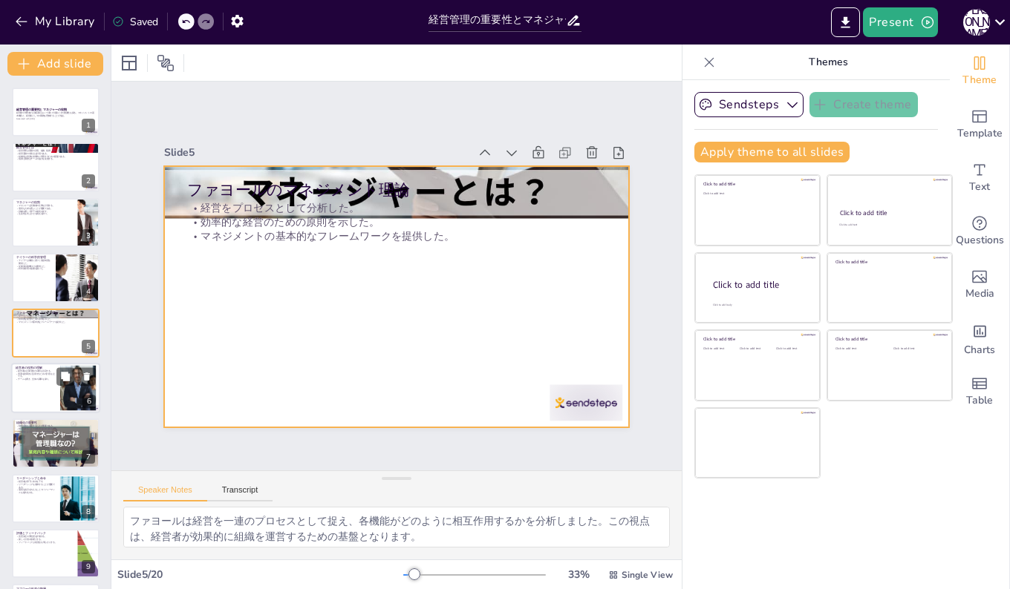
checkbox input "true"
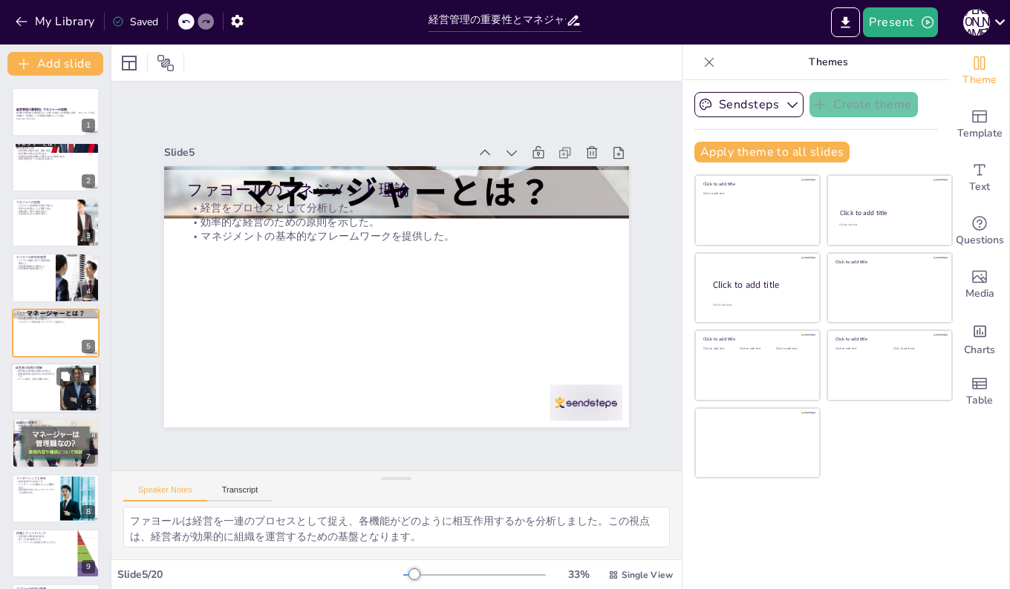
click at [27, 382] on div at bounding box center [55, 388] width 89 height 50
type textarea "経営者は、企業のビジョンやミッションに基づいて目標を設定します。この目標設定は、全体の方向性を決める重要なプロセスです。 経営者は、限られた資源を最大限に活用…"
checkbox input "true"
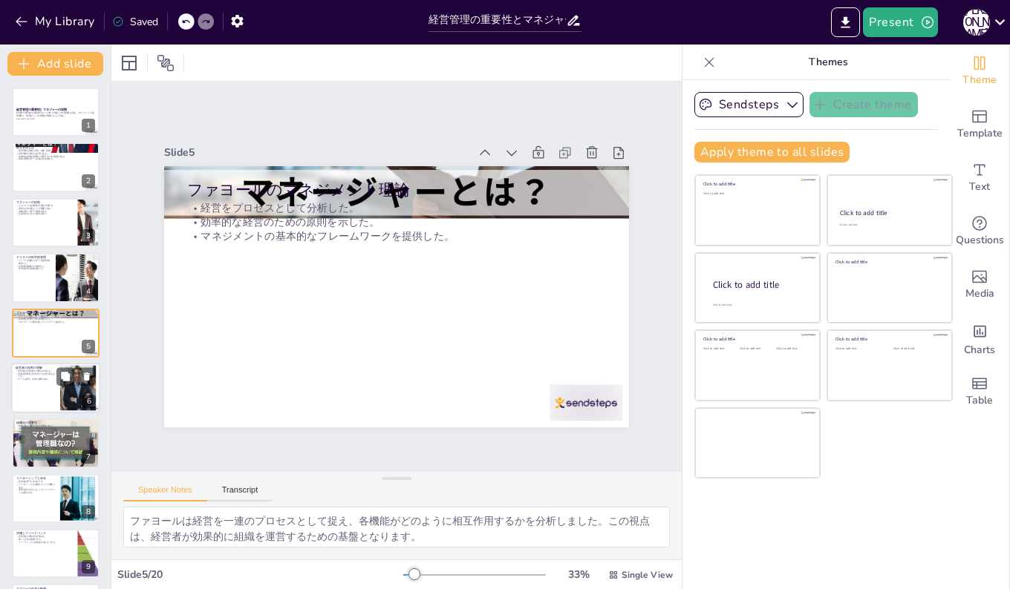
checkbox input "true"
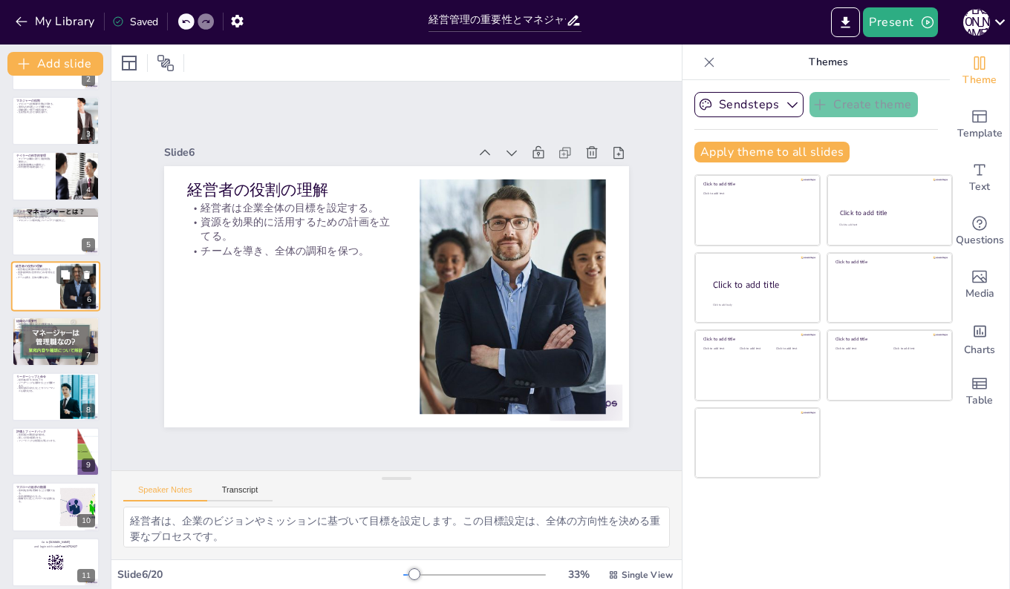
scroll to position [130, 0]
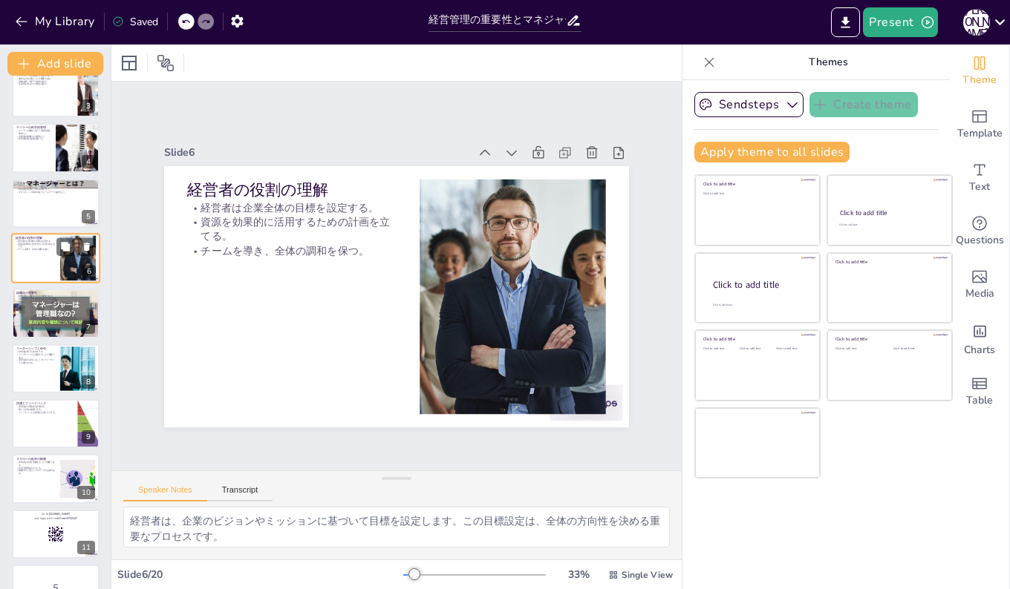
checkbox input "true"
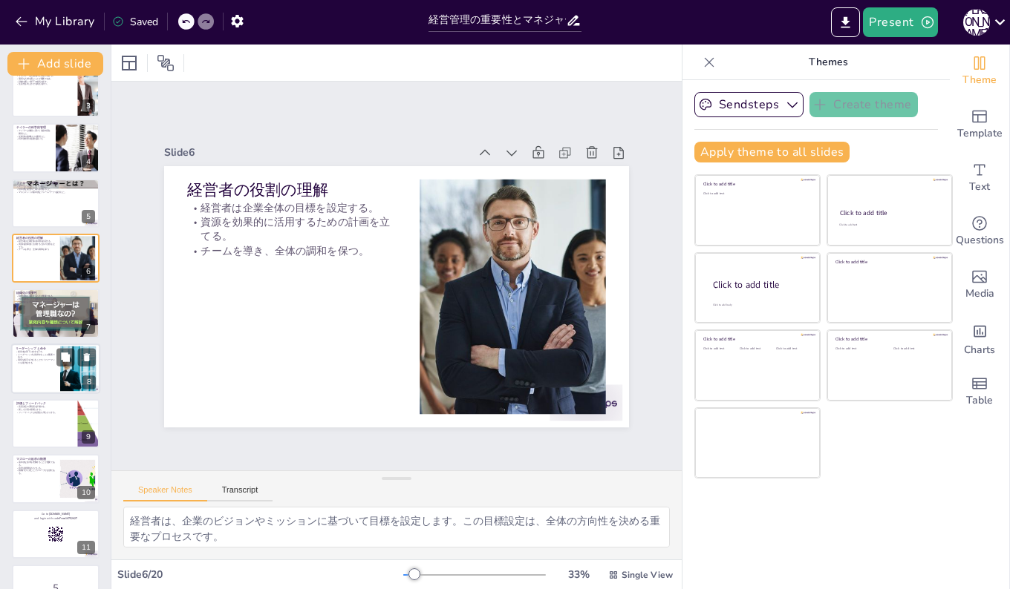
checkbox input "true"
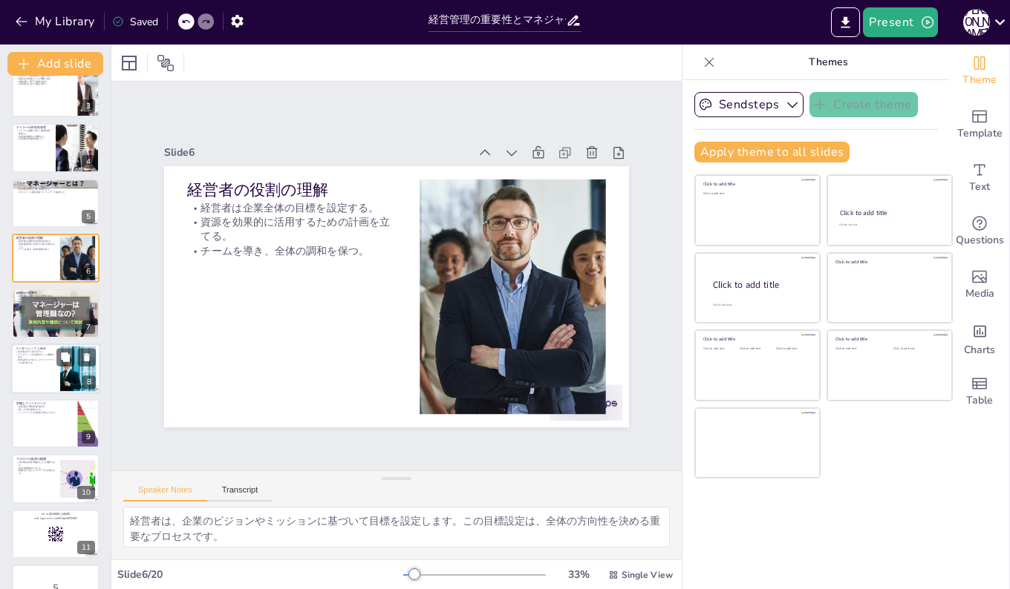
checkbox input "true"
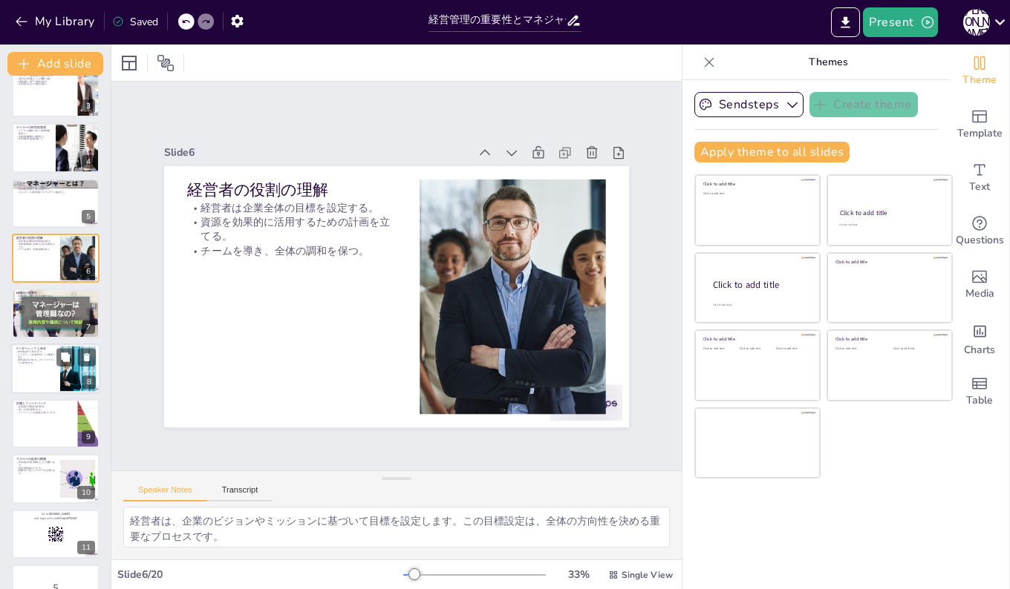
checkbox input "true"
click at [16, 322] on div at bounding box center [55, 314] width 91 height 50
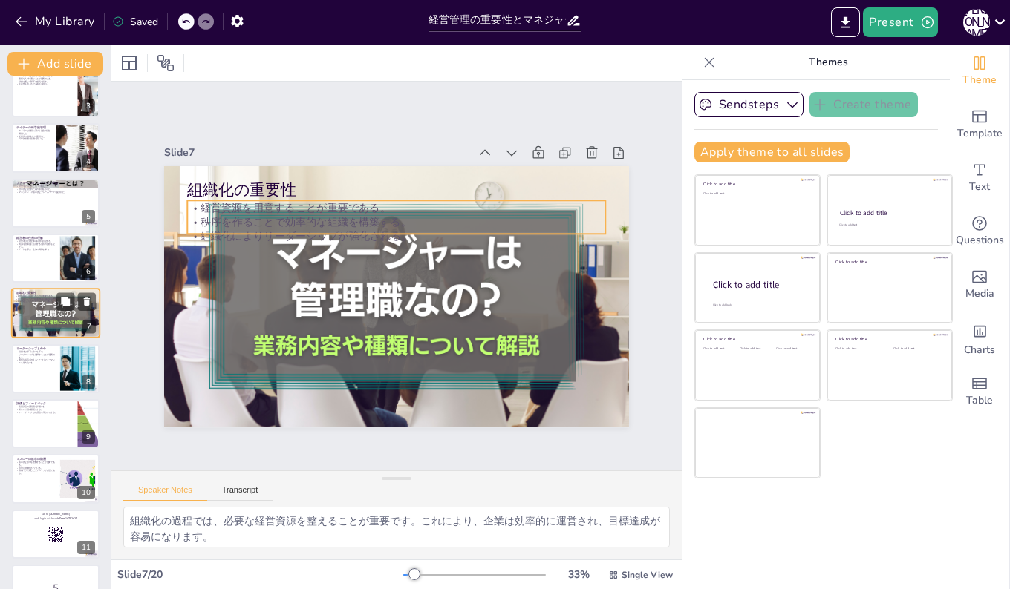
scroll to position [111, 0]
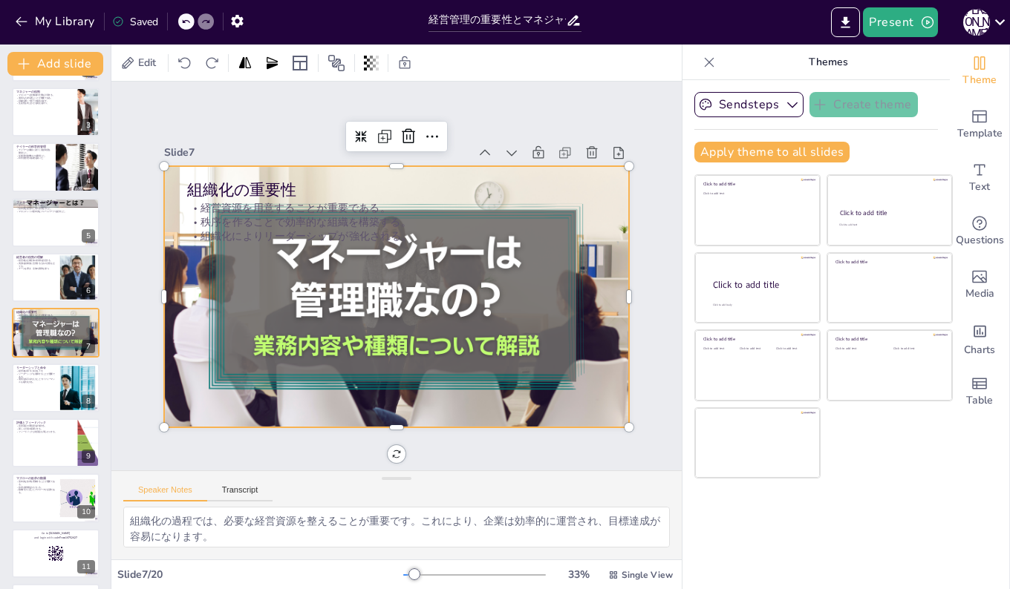
click at [295, 297] on div at bounding box center [395, 297] width 500 height 310
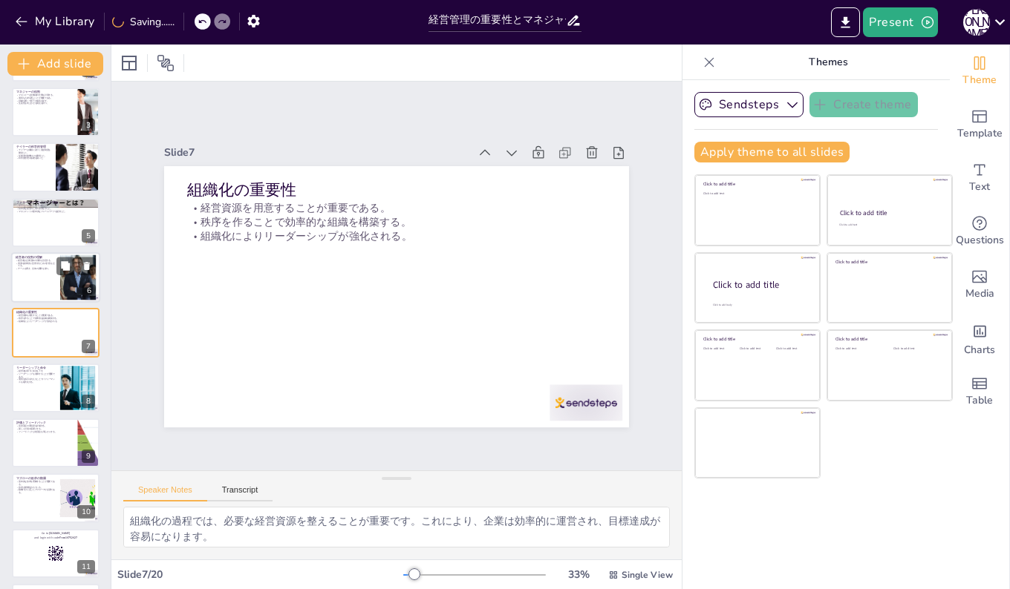
click at [30, 275] on div at bounding box center [55, 277] width 89 height 50
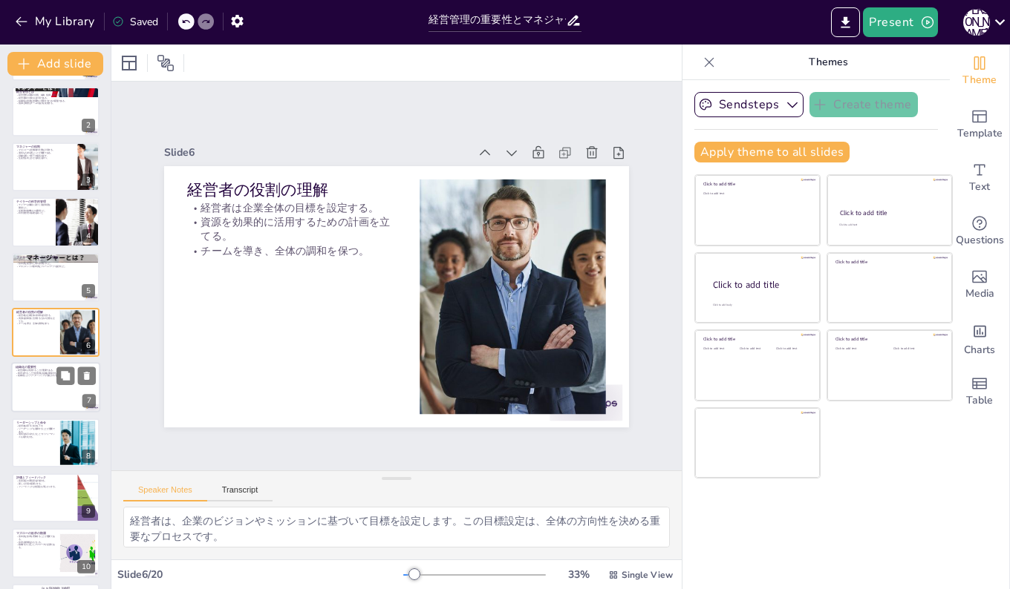
click at [40, 393] on div at bounding box center [55, 388] width 89 height 50
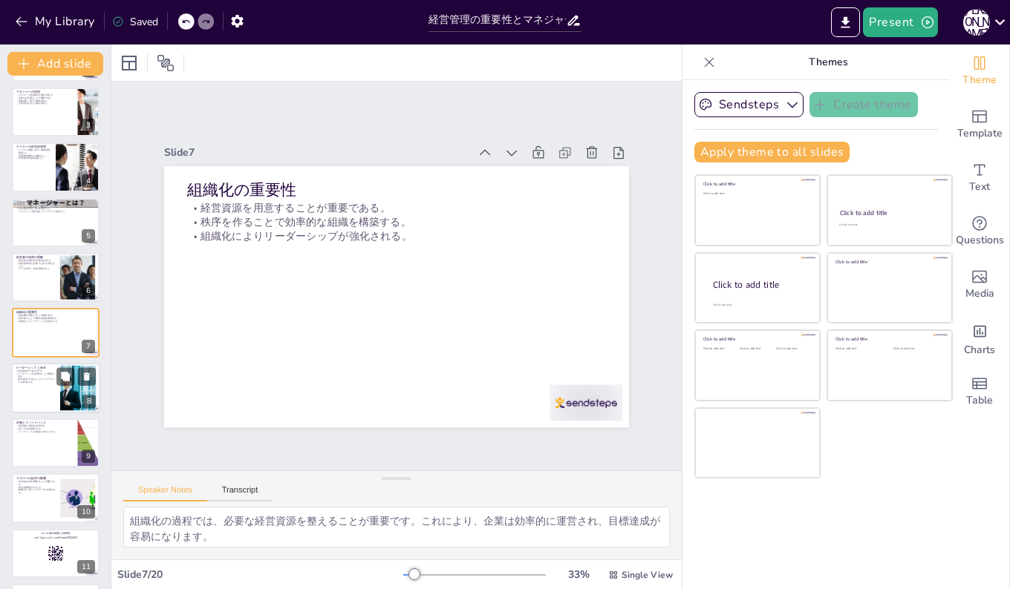
scroll to position [185, 0]
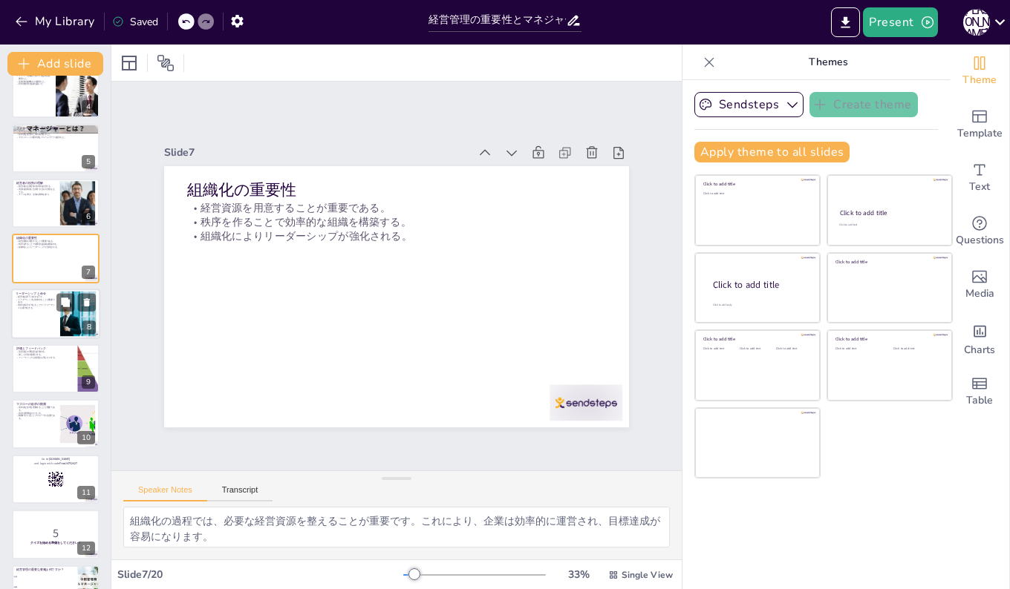
click at [30, 315] on div at bounding box center [55, 314] width 89 height 50
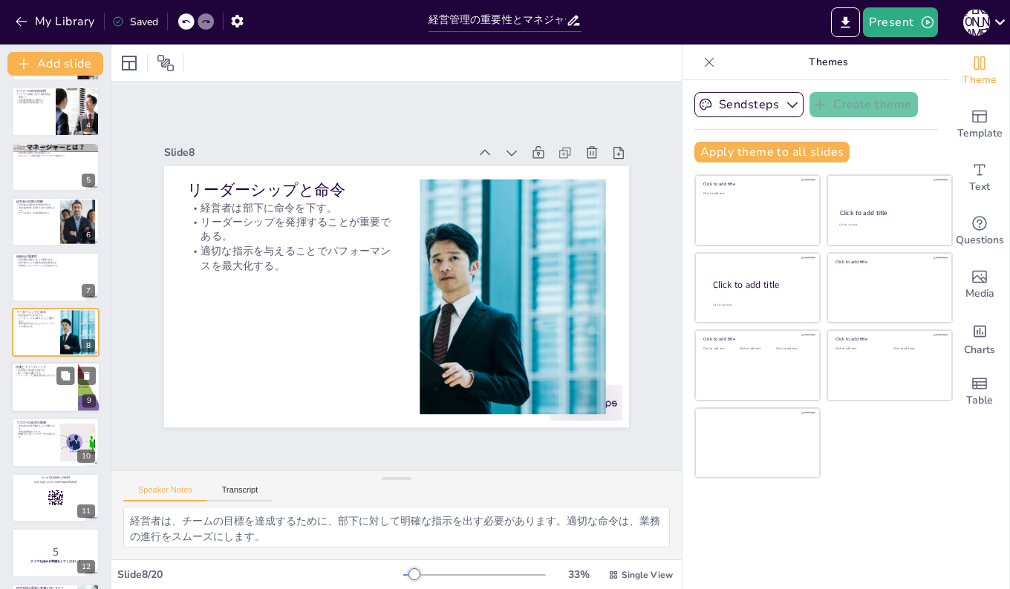
click at [29, 392] on div at bounding box center [55, 387] width 89 height 50
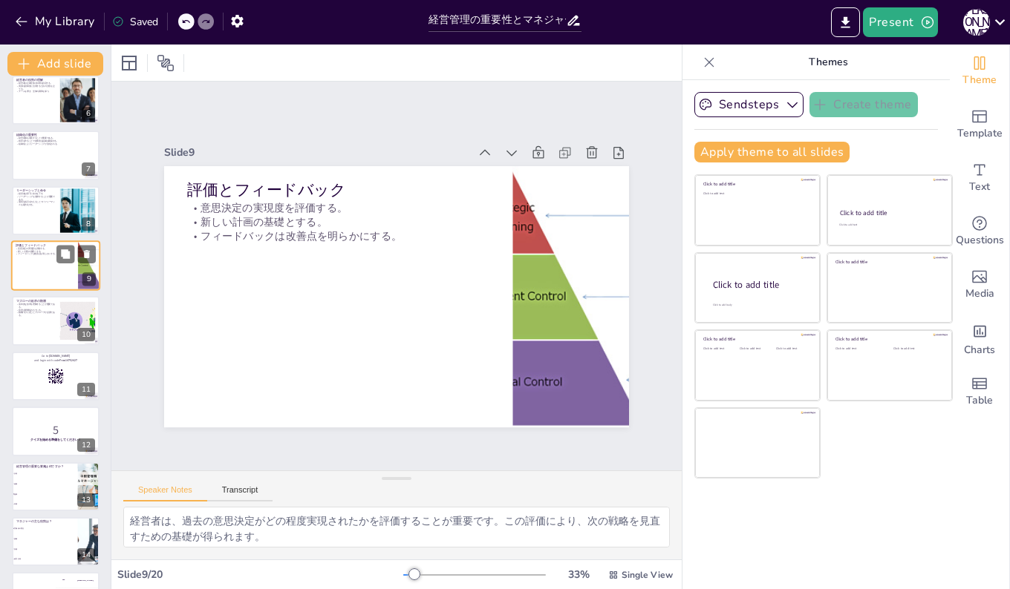
scroll to position [370, 0]
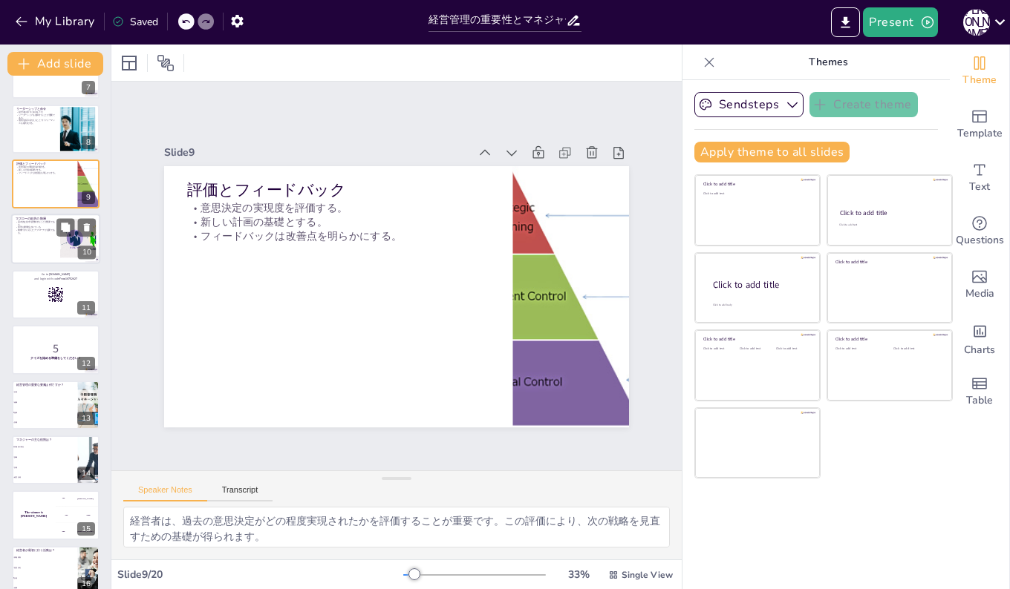
click at [30, 238] on div at bounding box center [55, 240] width 89 height 50
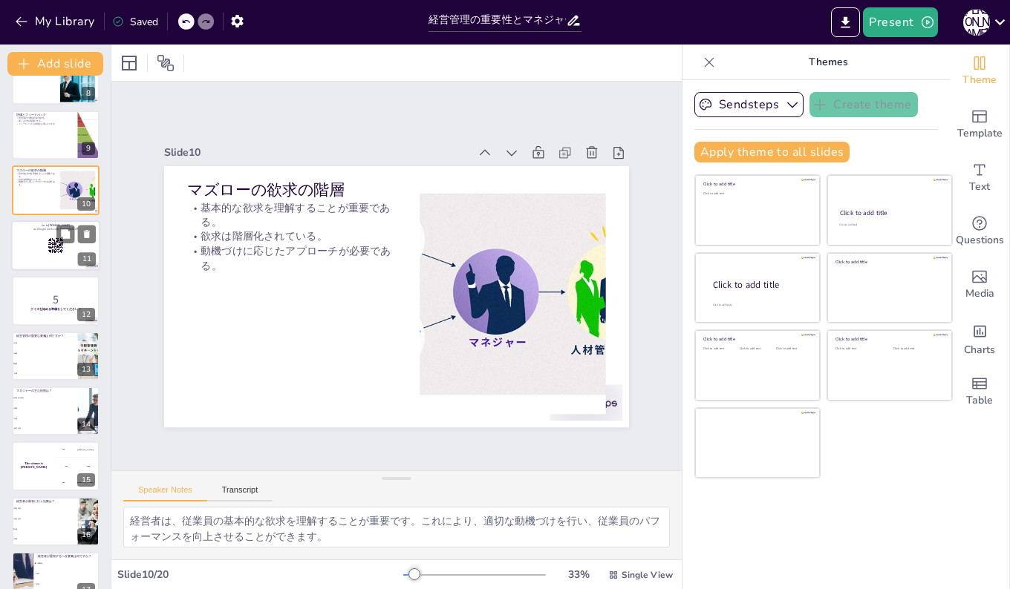
scroll to position [425, 0]
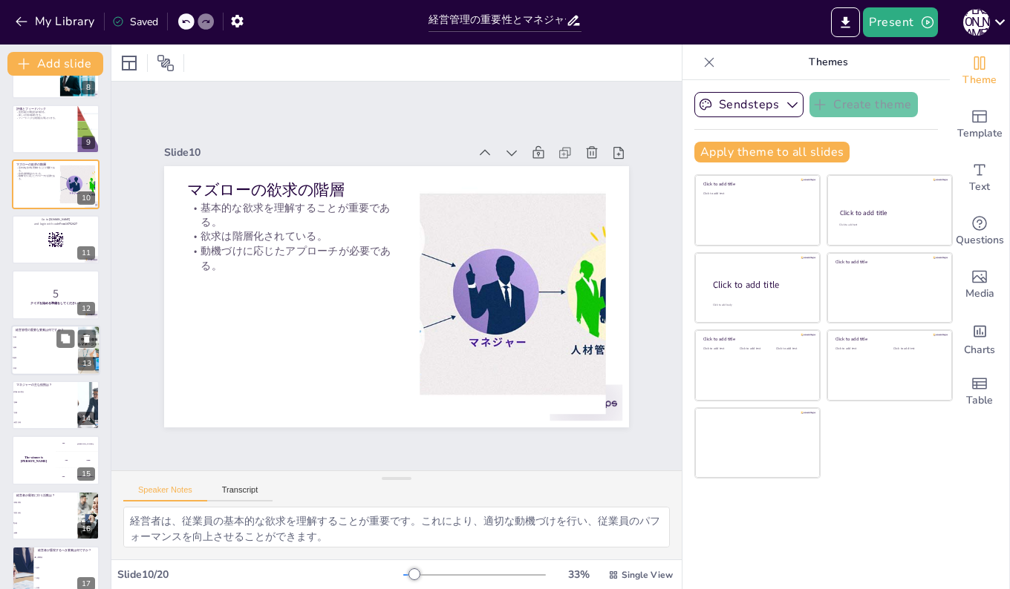
click at [35, 351] on li "組織" at bounding box center [44, 347] width 67 height 10
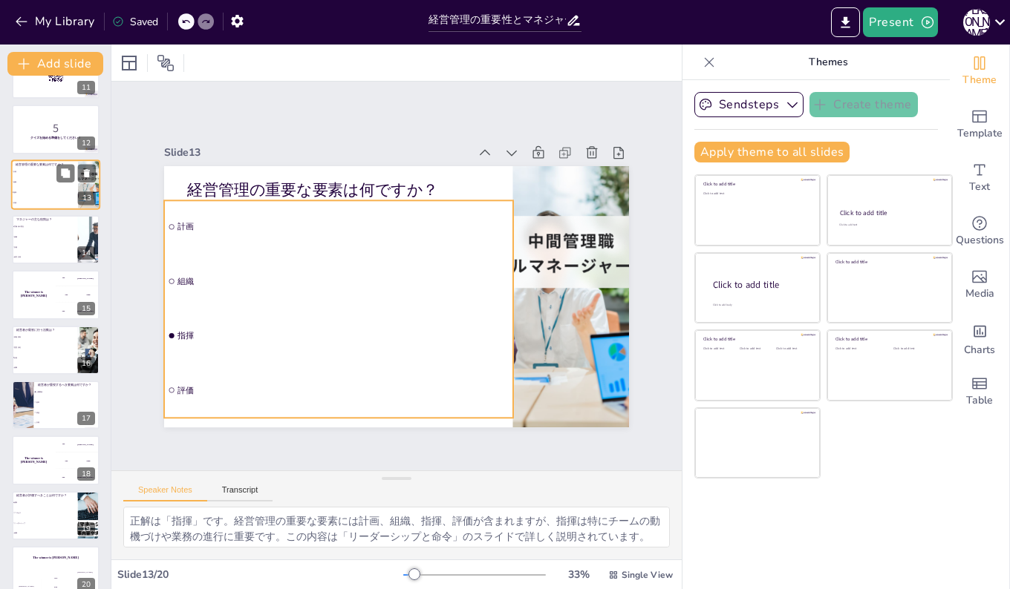
scroll to position [590, 0]
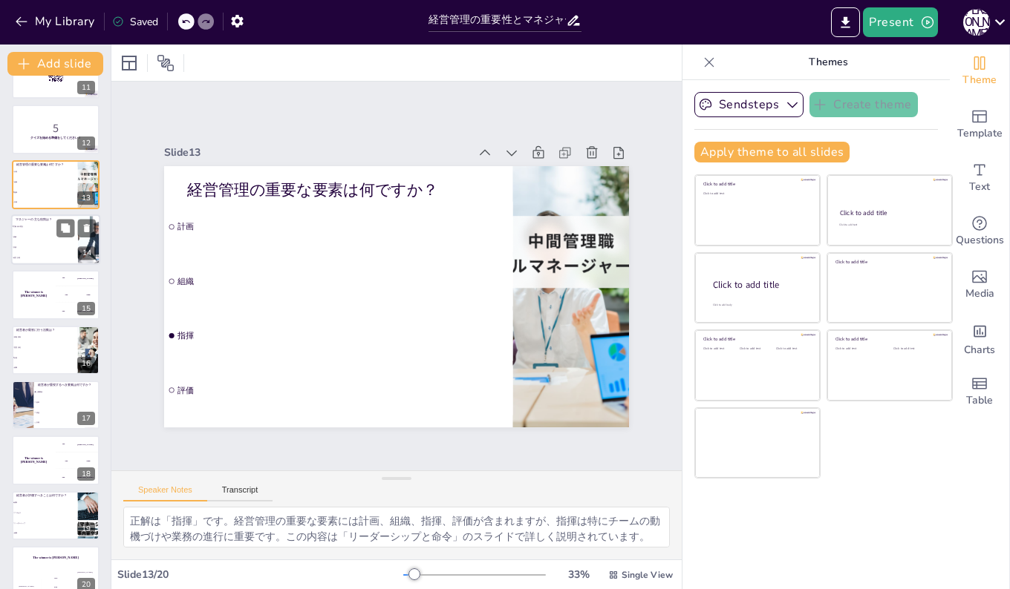
click at [40, 231] on li "労働者の選任" at bounding box center [44, 226] width 67 height 10
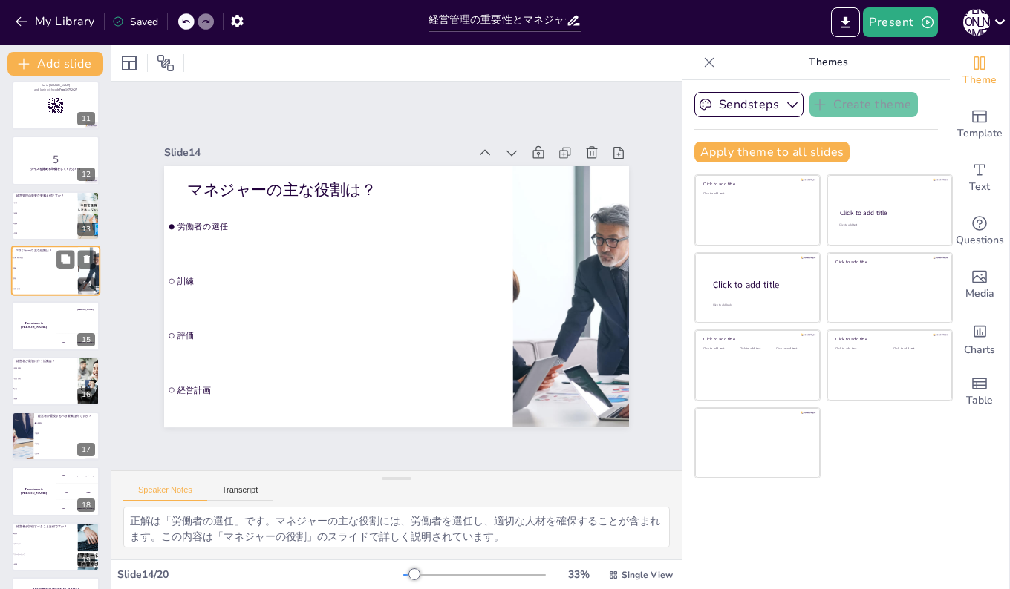
scroll to position [572, 0]
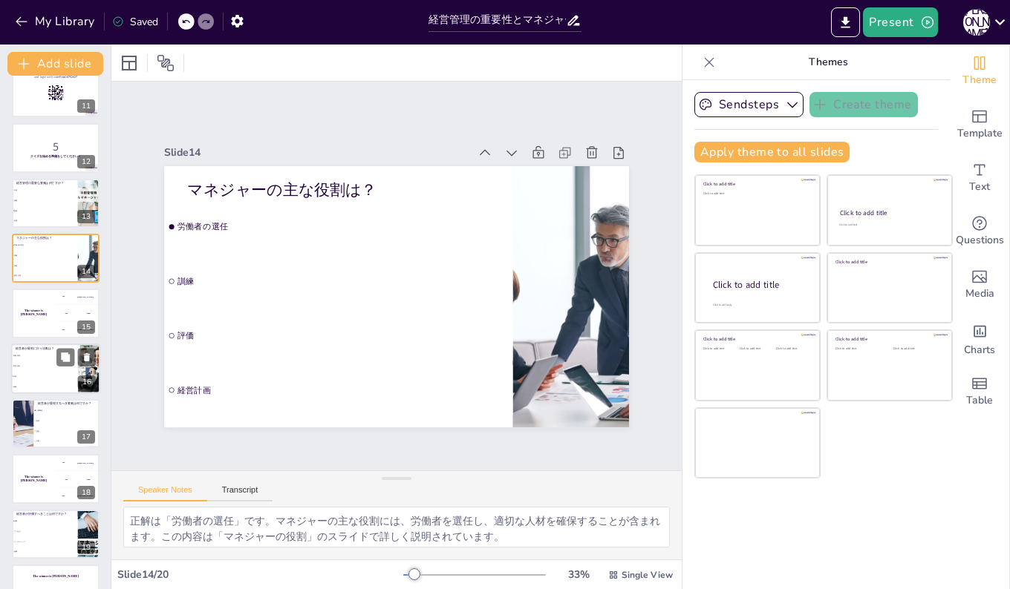
click at [34, 370] on li "意思決定" at bounding box center [44, 366] width 67 height 10
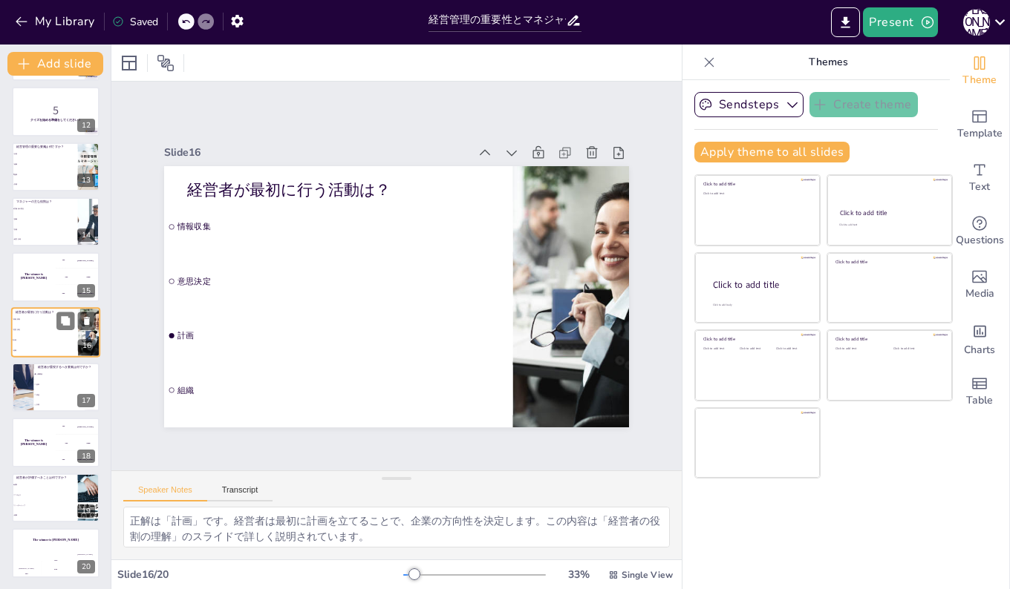
scroll to position [608, 0]
click at [42, 381] on li "効率" at bounding box center [66, 384] width 67 height 10
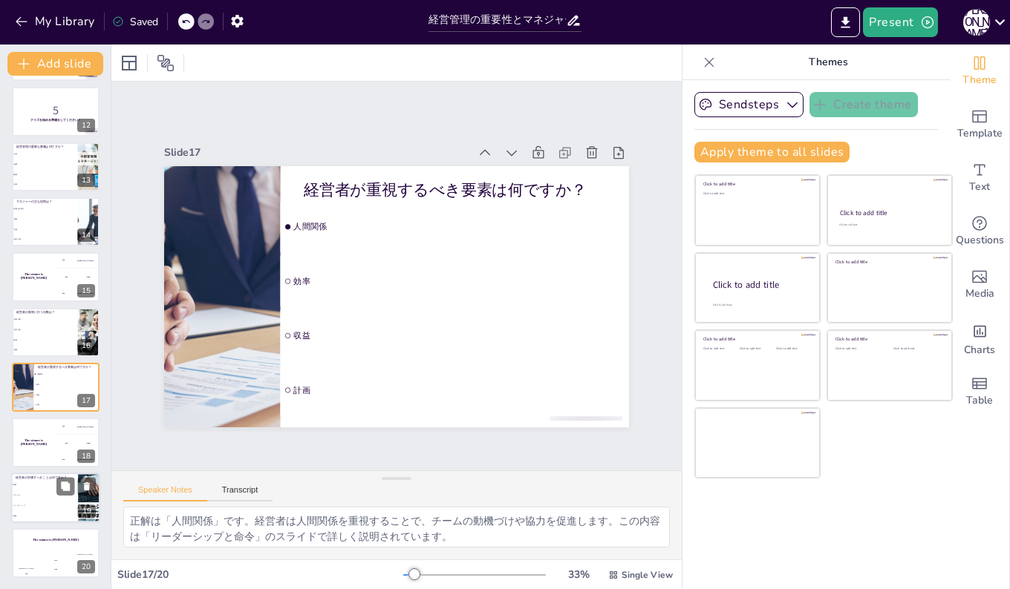
click at [26, 503] on li "リーダーシップ" at bounding box center [44, 505] width 67 height 10
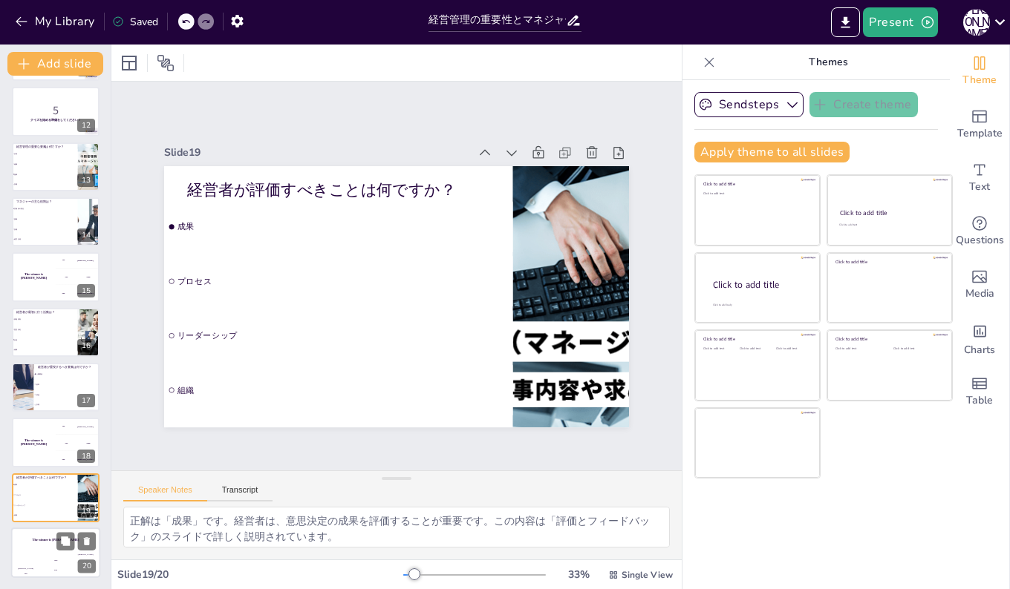
click at [36, 552] on div "The winner is [PERSON_NAME]" at bounding box center [55, 540] width 89 height 25
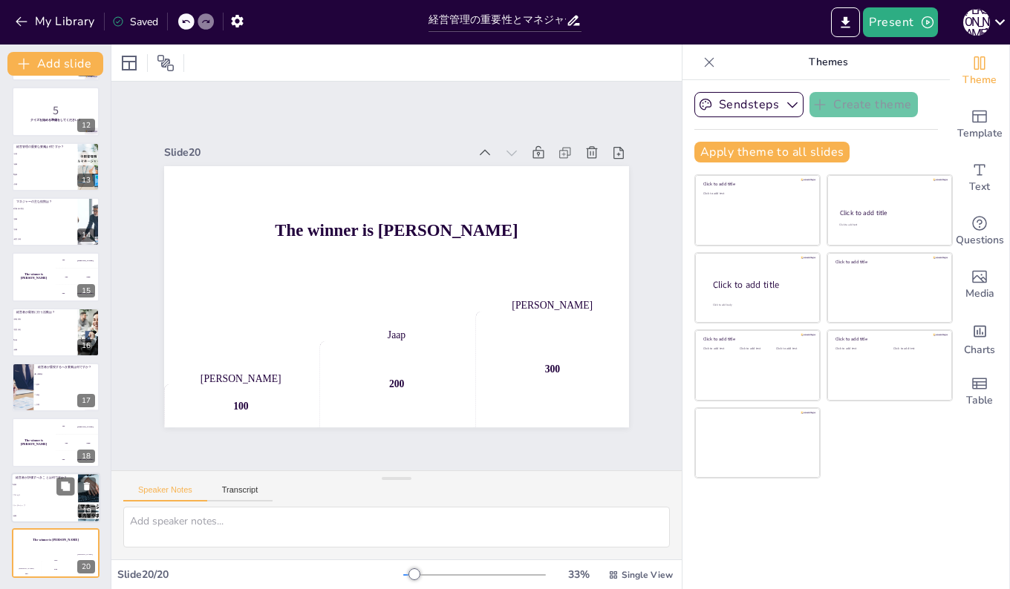
click at [35, 499] on li "プロセス" at bounding box center [44, 495] width 67 height 10
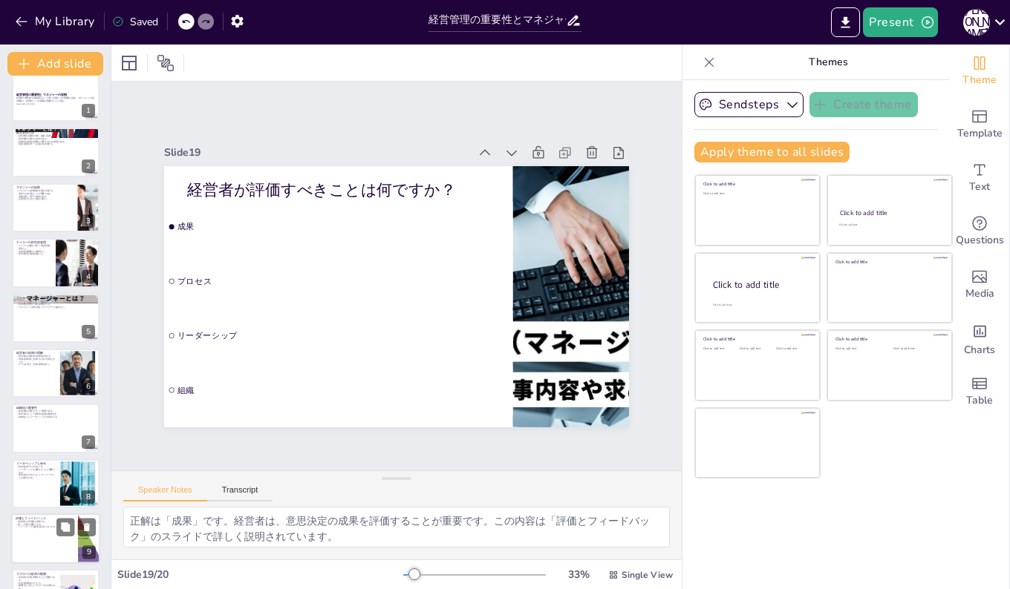
scroll to position [0, 0]
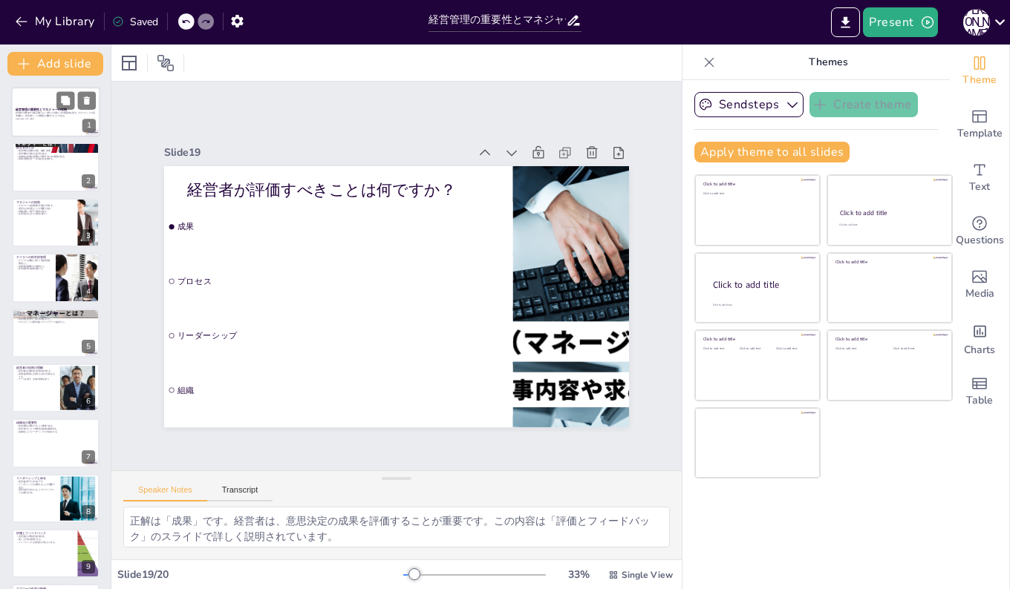
click at [33, 105] on div at bounding box center [55, 112] width 89 height 50
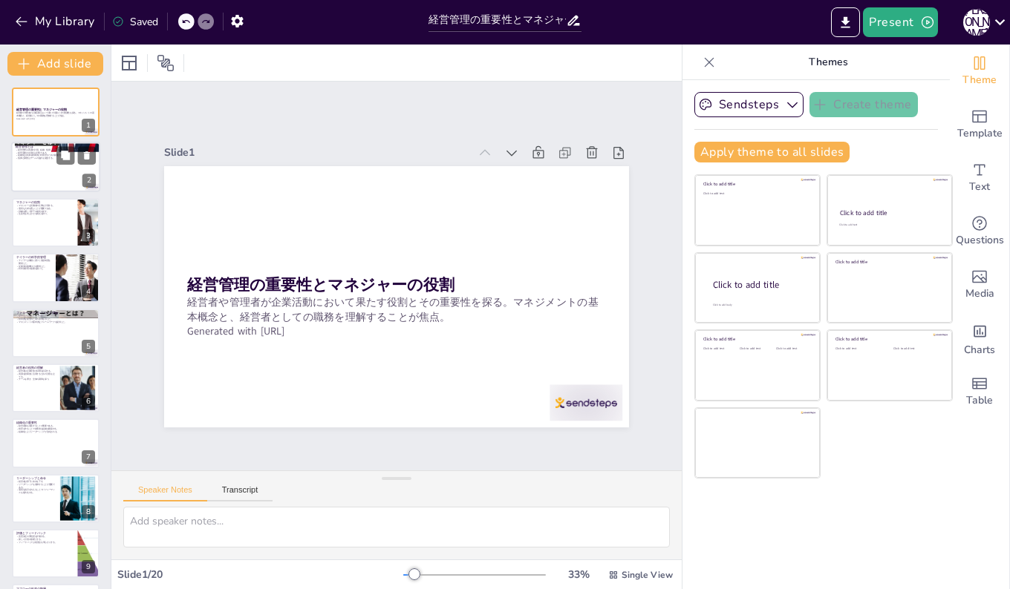
click at [34, 160] on p "指揮と調整はチームの協力を促進する。" at bounding box center [56, 158] width 80 height 3
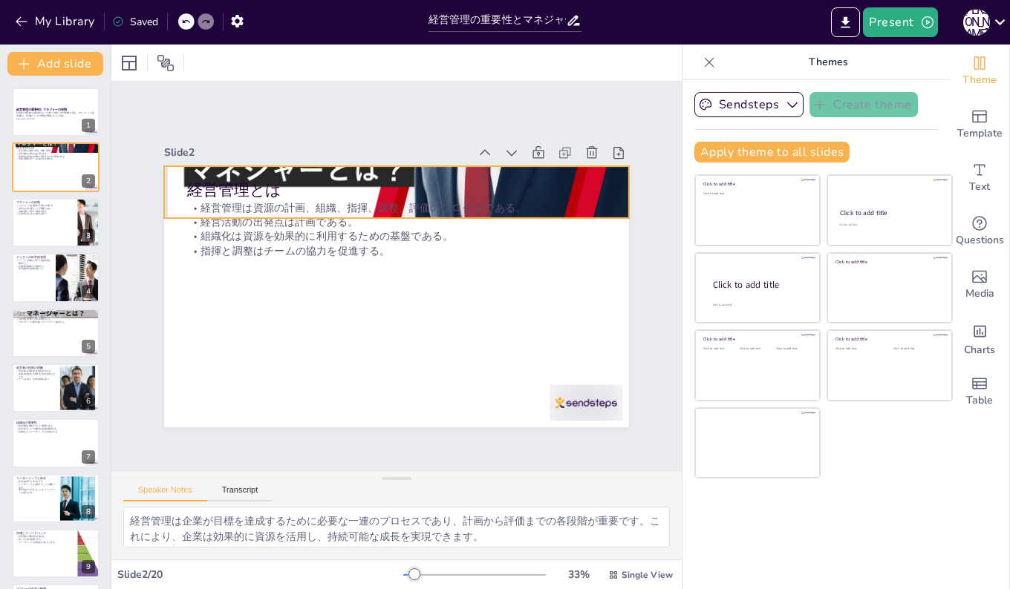
click at [571, 169] on div at bounding box center [404, 193] width 489 height 309
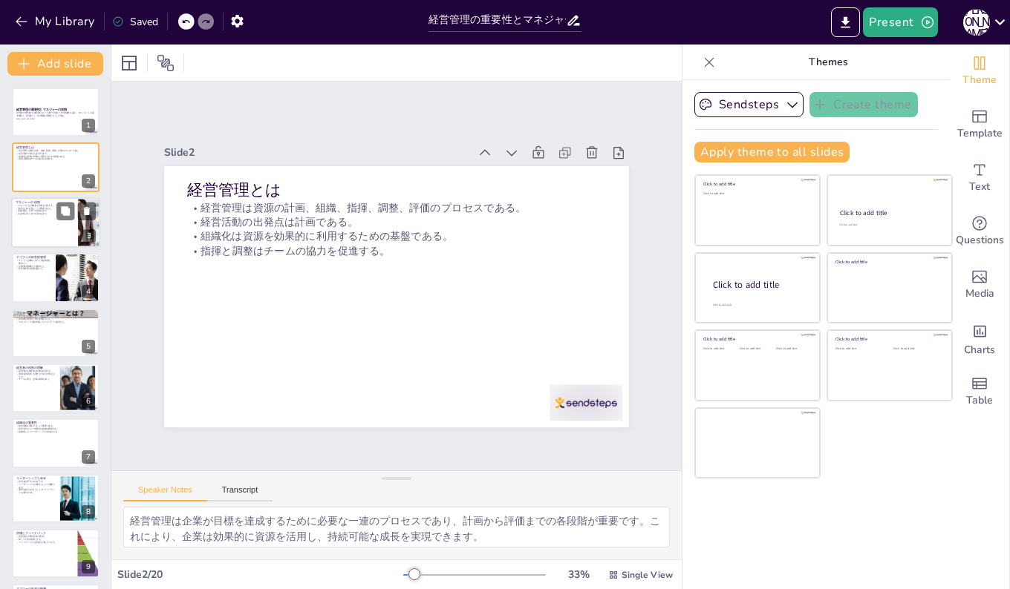
click at [34, 229] on div at bounding box center [55, 222] width 89 height 50
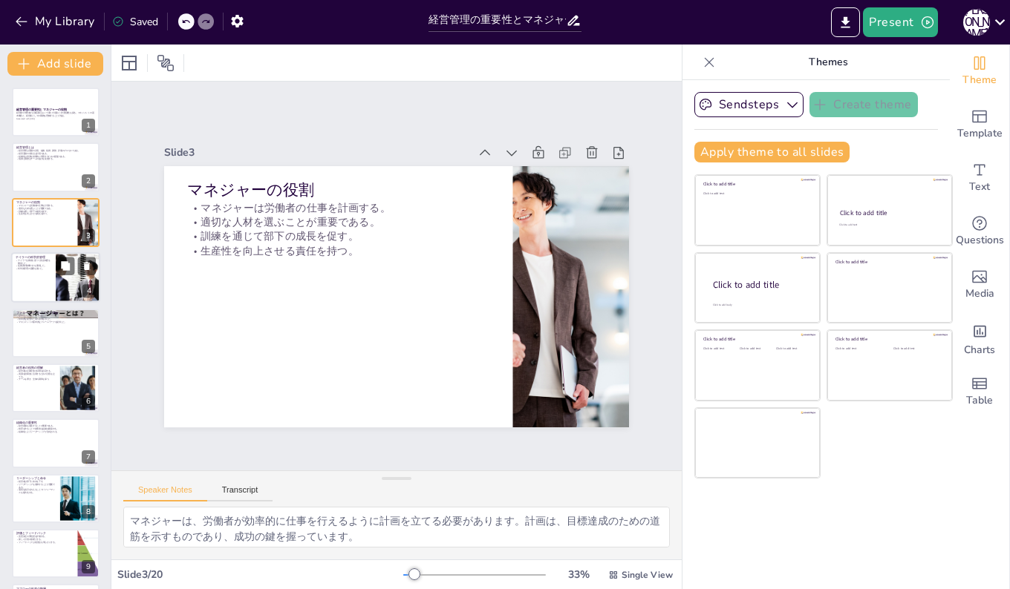
click at [34, 275] on div at bounding box center [55, 277] width 89 height 50
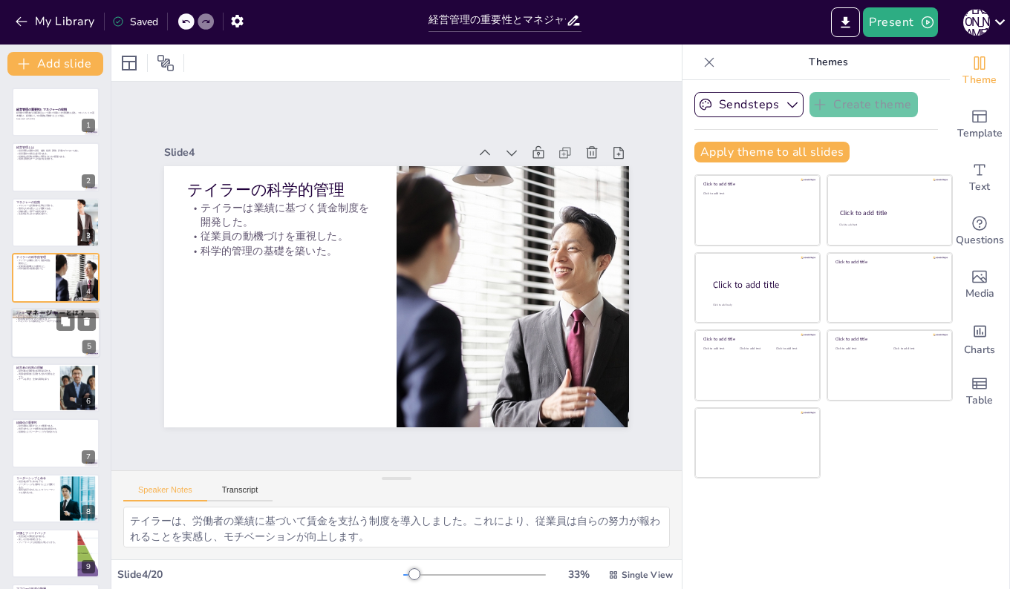
click at [40, 339] on div at bounding box center [55, 333] width 89 height 50
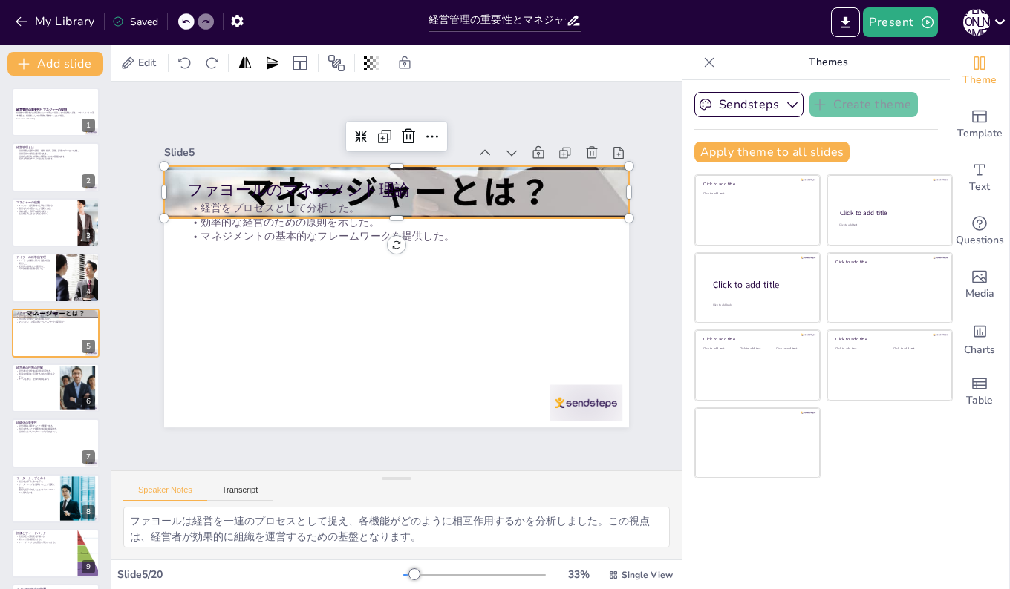
click at [162, 177] on div at bounding box center [405, 193] width 486 height 280
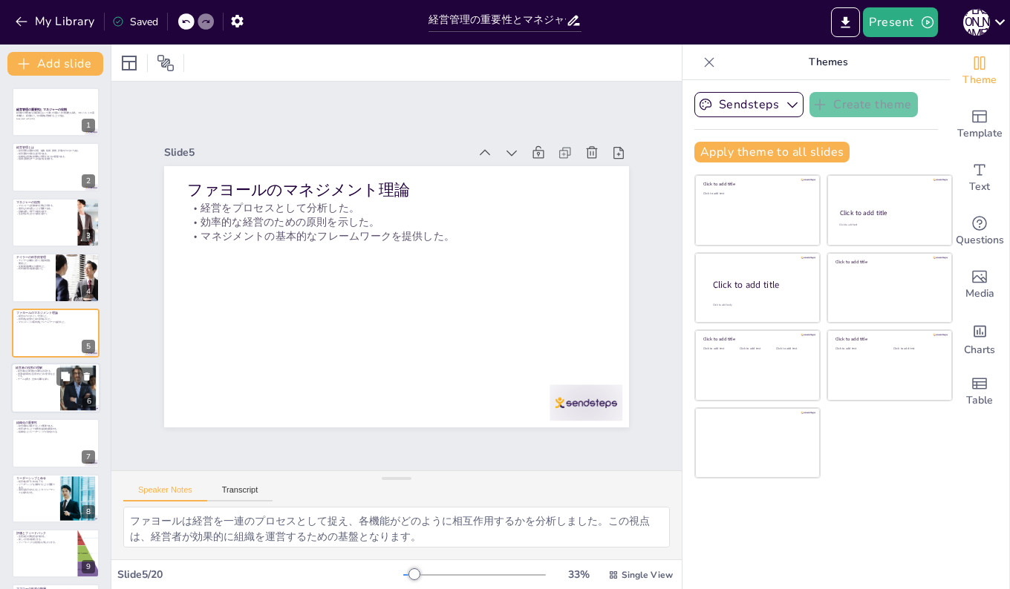
click at [35, 395] on div at bounding box center [55, 388] width 89 height 50
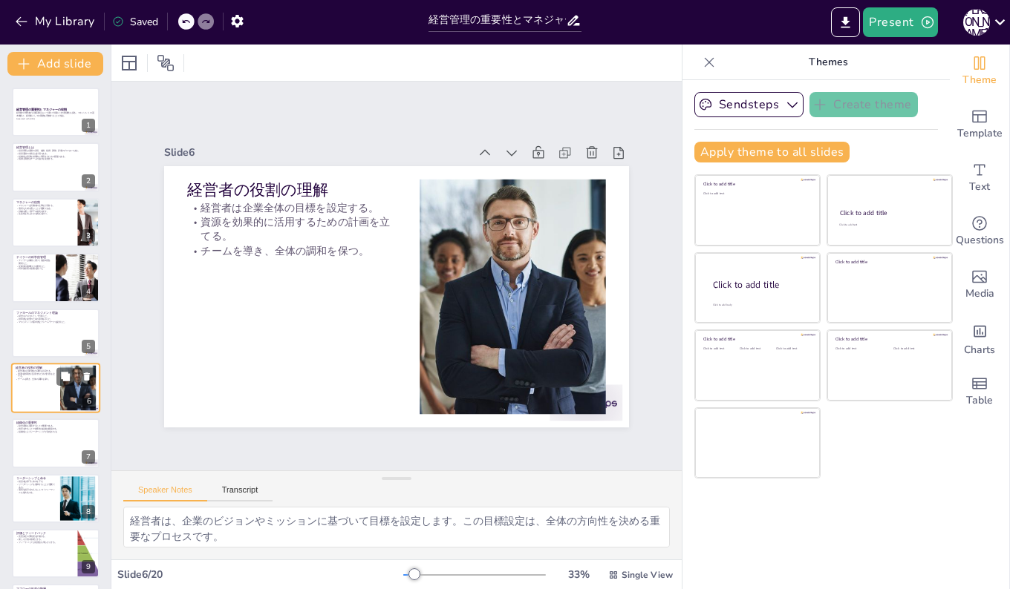
scroll to position [56, 0]
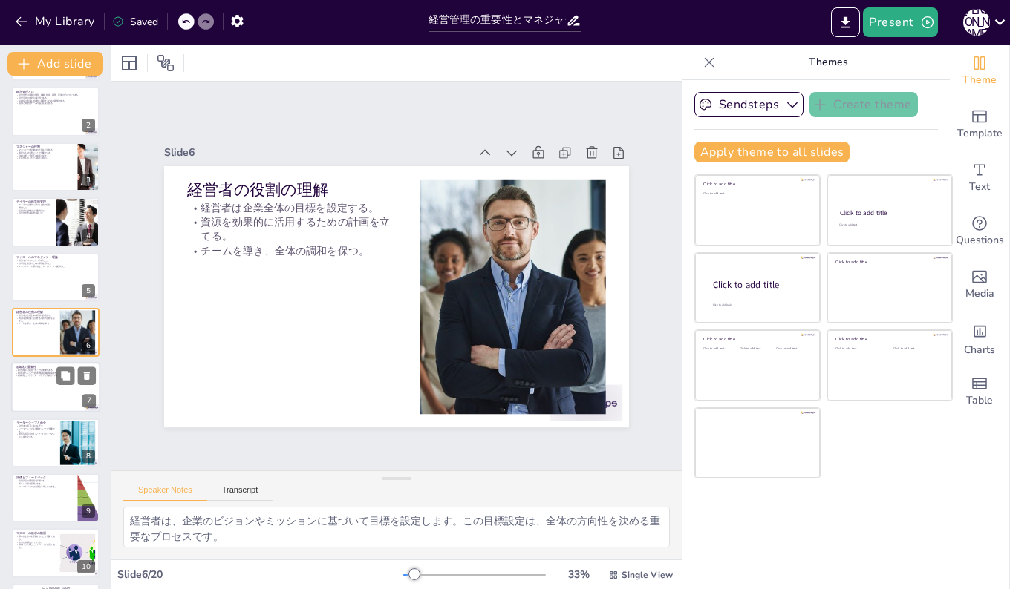
click at [32, 388] on div at bounding box center [55, 388] width 89 height 50
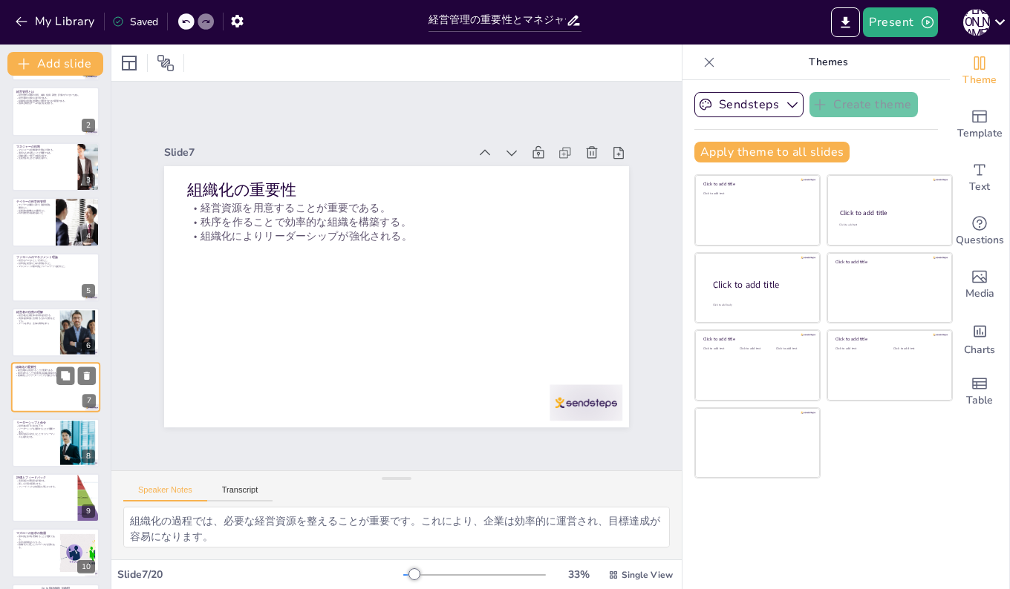
scroll to position [111, 0]
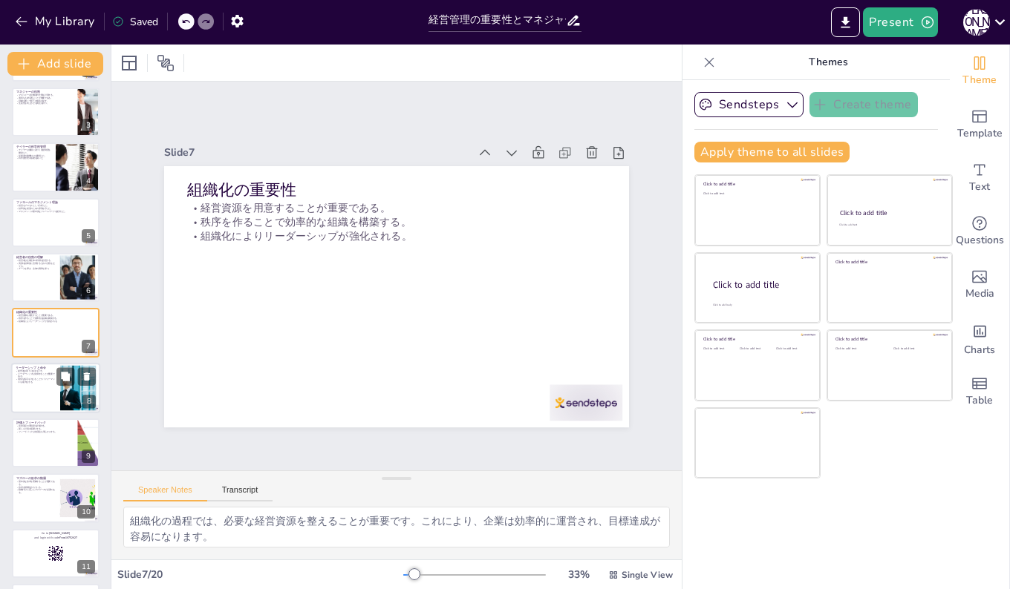
click at [39, 385] on div at bounding box center [55, 388] width 89 height 50
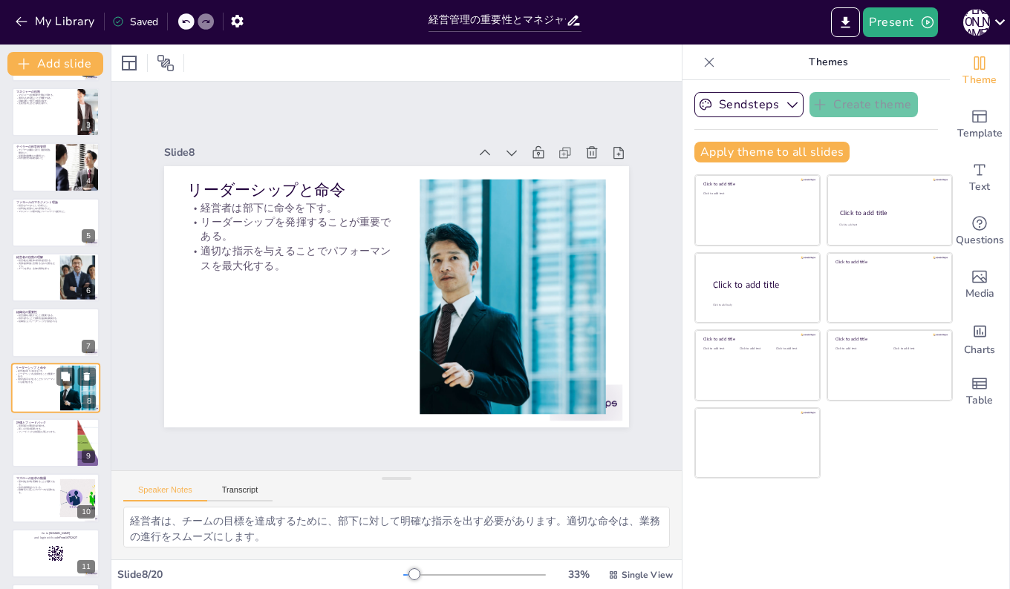
scroll to position [166, 0]
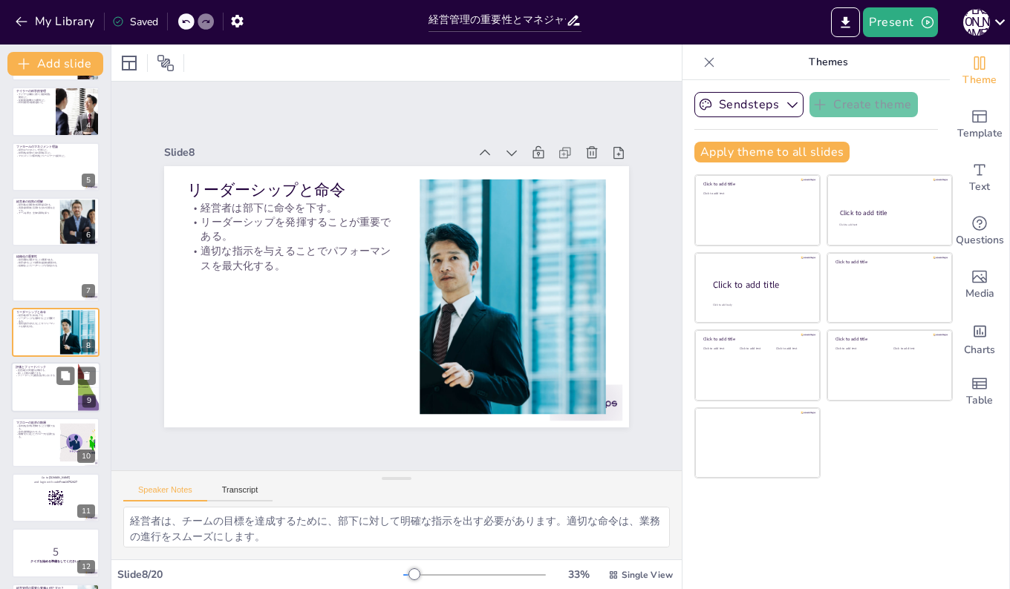
click at [25, 390] on div at bounding box center [55, 387] width 89 height 50
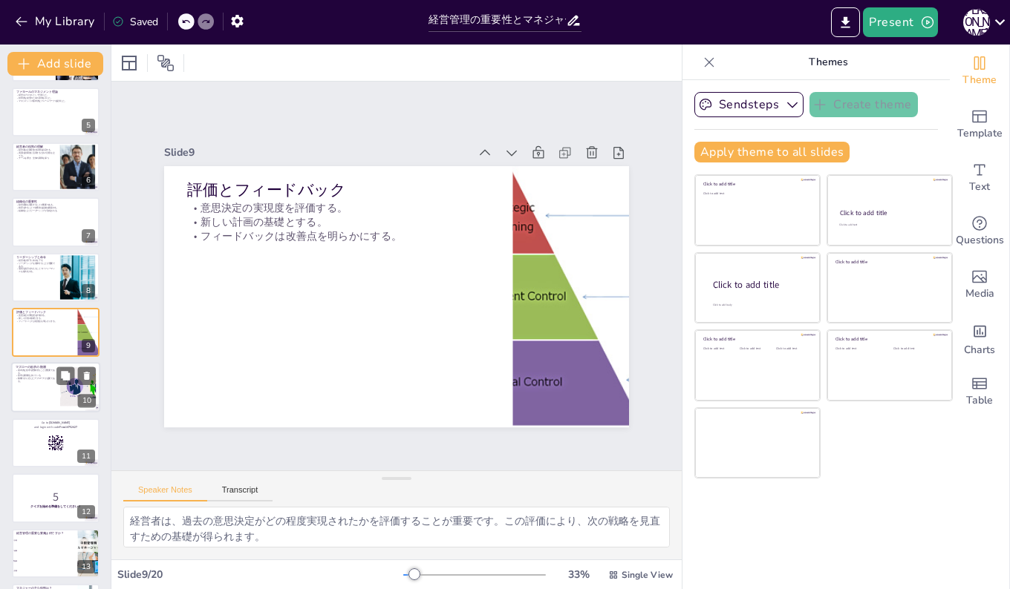
click at [35, 381] on p "動機づけに応じたアプローチが必要である。" at bounding box center [36, 380] width 40 height 5
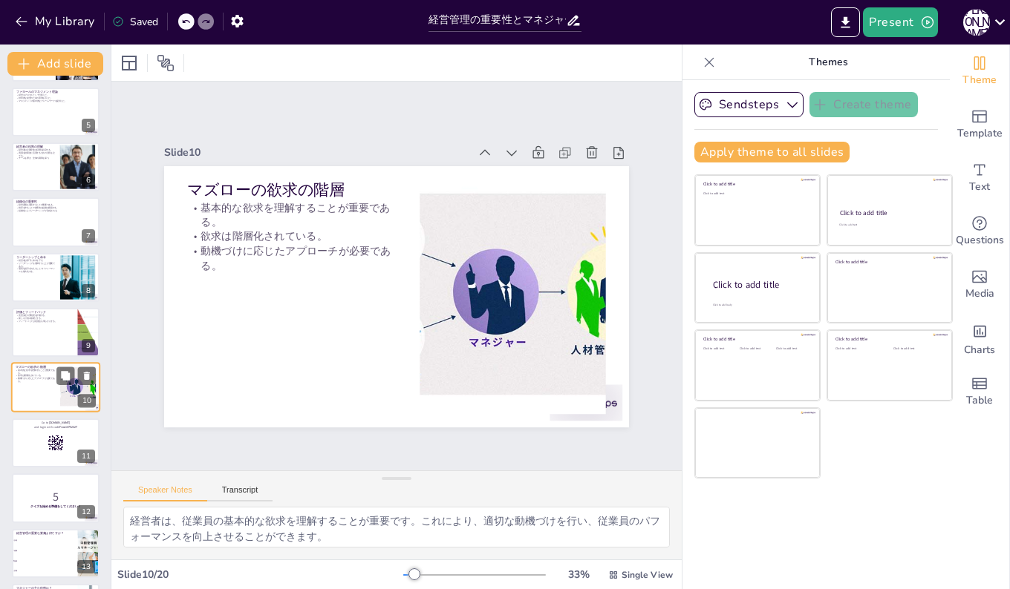
scroll to position [276, 0]
